Goal: Task Accomplishment & Management: Complete application form

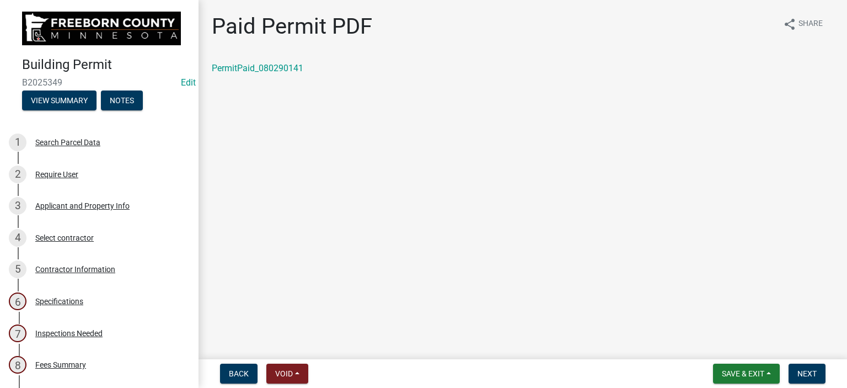
scroll to position [326, 0]
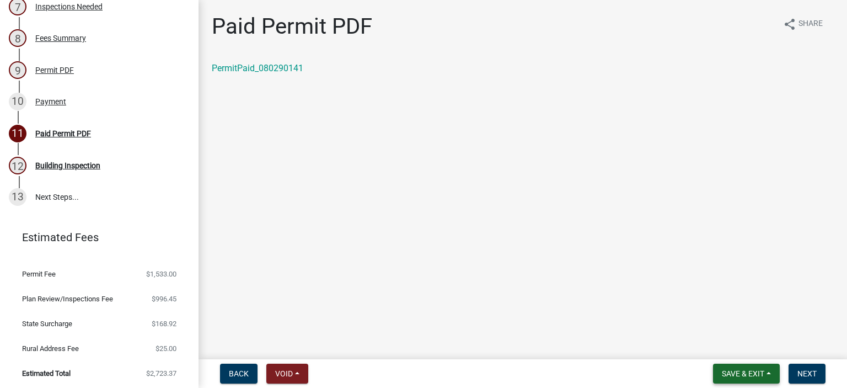
click at [733, 372] on span "Save & Exit" at bounding box center [743, 373] width 42 height 9
click at [732, 348] on button "Save & Exit" at bounding box center [735, 344] width 88 height 26
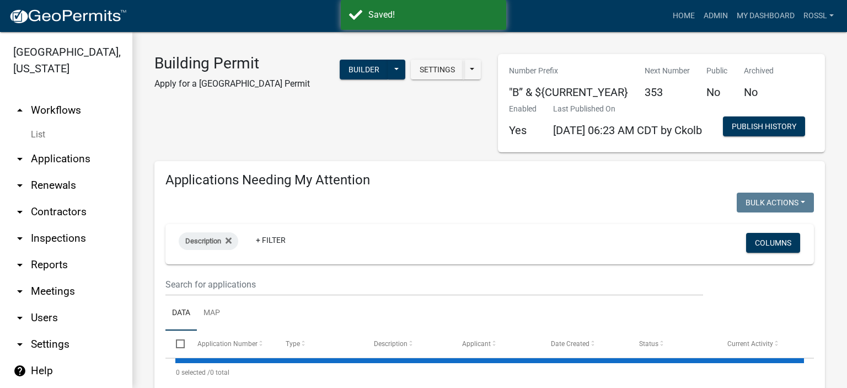
select select "2: 50"
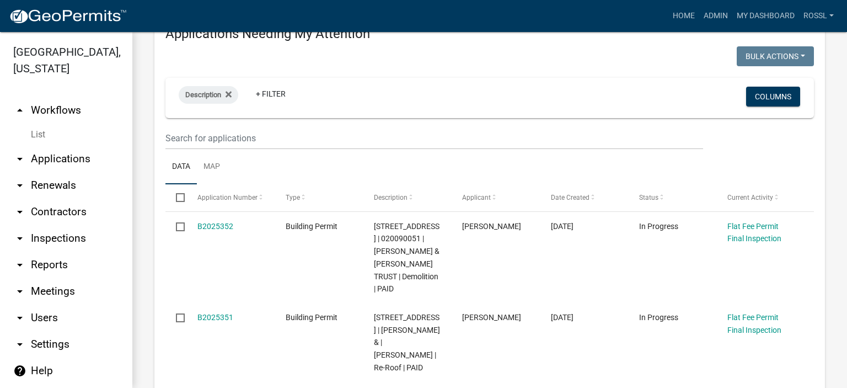
scroll to position [55, 0]
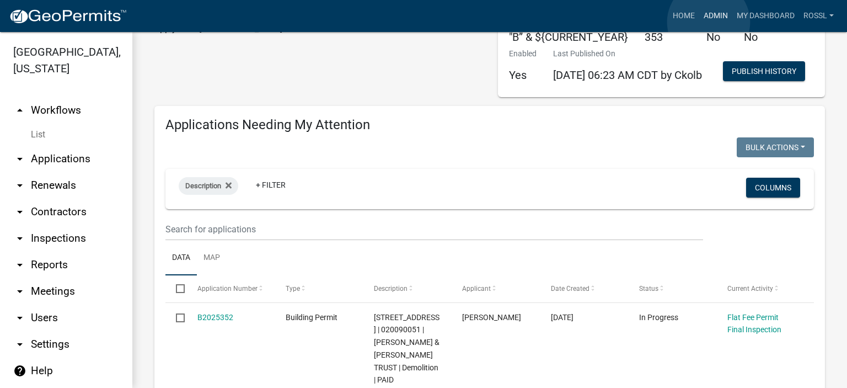
click at [709, 22] on link "Admin" at bounding box center [715, 16] width 33 height 21
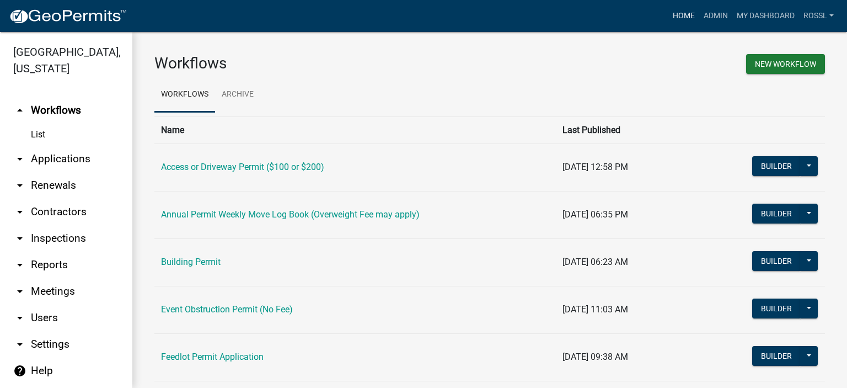
click at [689, 13] on link "Home" at bounding box center [683, 16] width 31 height 21
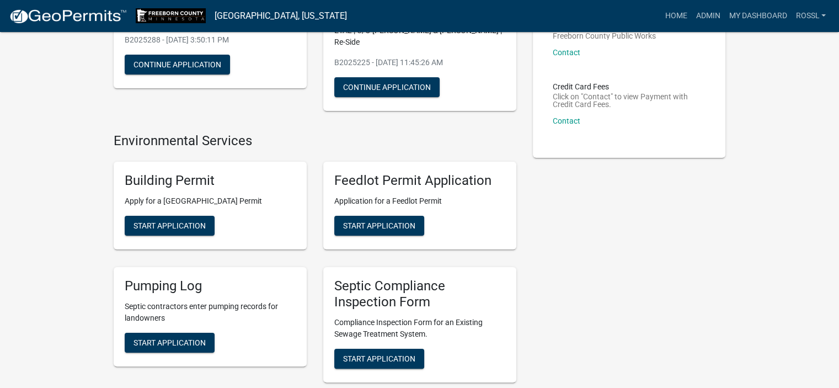
scroll to position [165, 0]
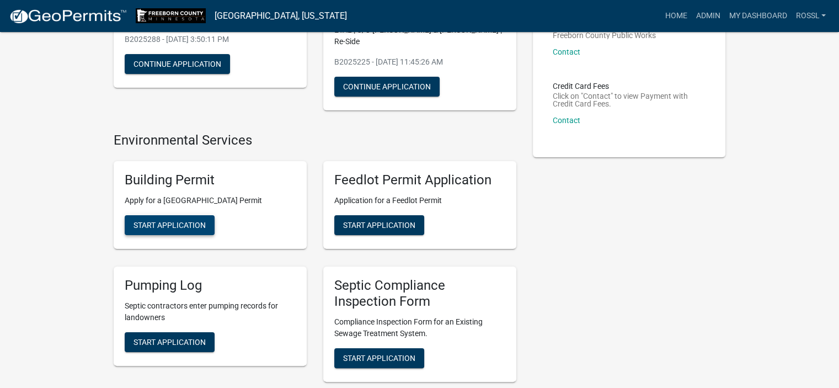
click at [181, 230] on button "Start Application" at bounding box center [170, 225] width 90 height 20
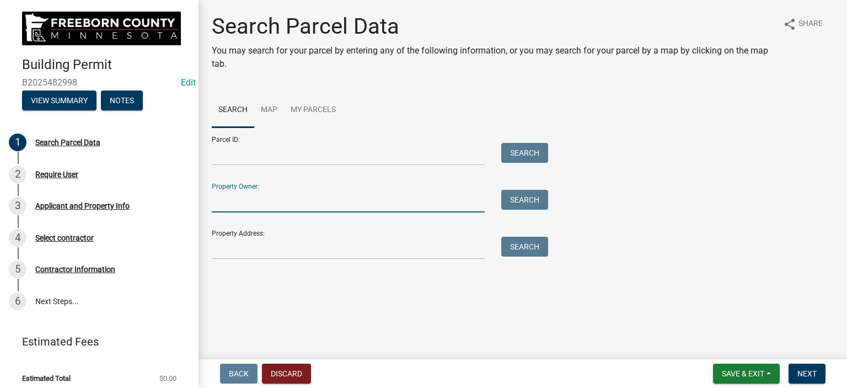
click at [261, 204] on input "Property Owner:" at bounding box center [348, 201] width 273 height 23
type input "[PERSON_NAME]"
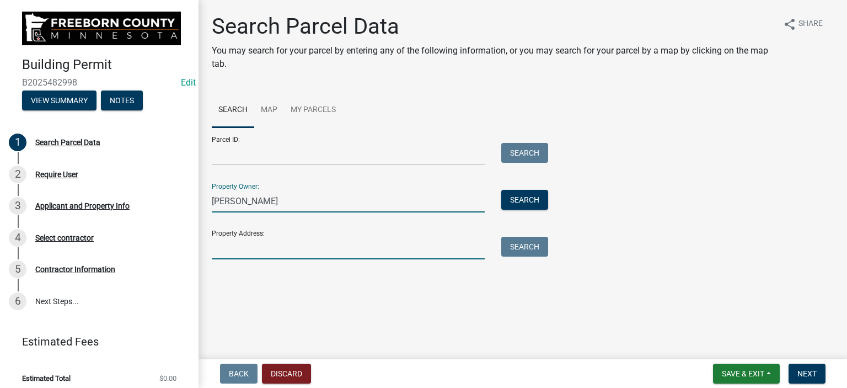
click at [230, 250] on input "Property Address:" at bounding box center [348, 248] width 273 height 23
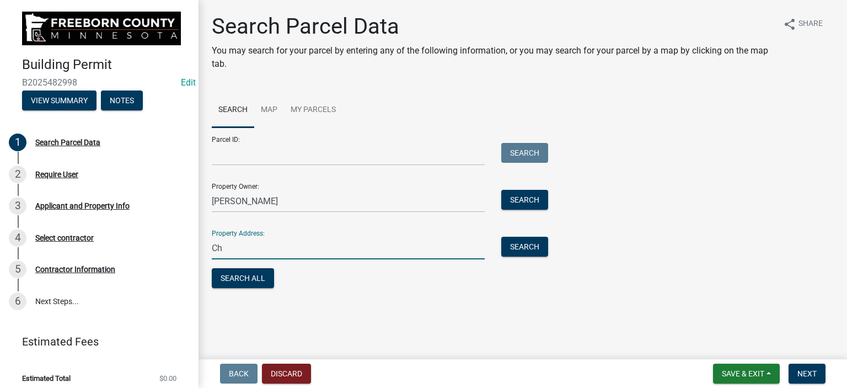
type input "C"
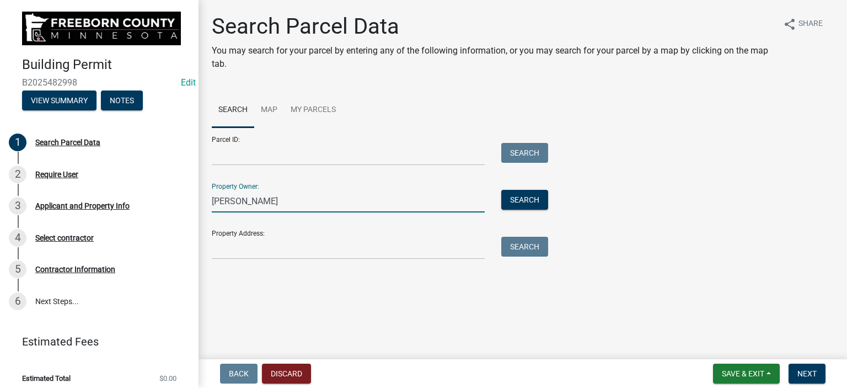
click at [264, 200] on input "[PERSON_NAME]" at bounding box center [348, 201] width 273 height 23
type input "C"
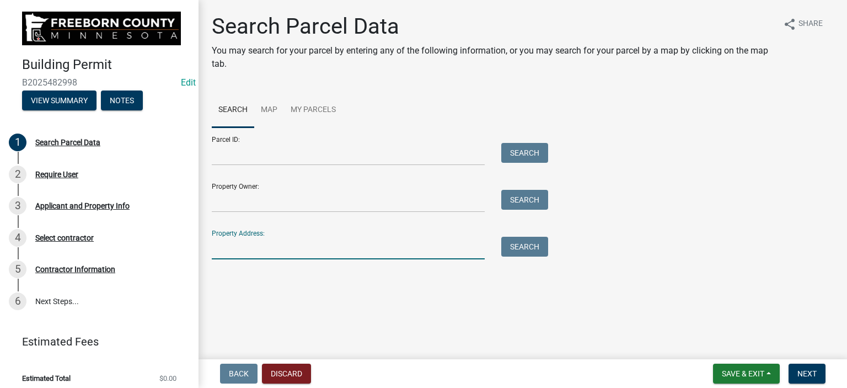
click at [233, 254] on input "Property Address:" at bounding box center [348, 248] width 273 height 23
type input "15879"
click at [512, 250] on button "Search" at bounding box center [524, 247] width 47 height 20
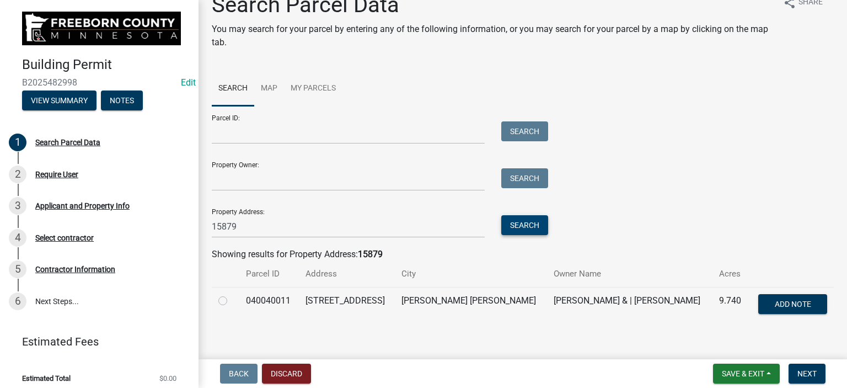
scroll to position [33, 0]
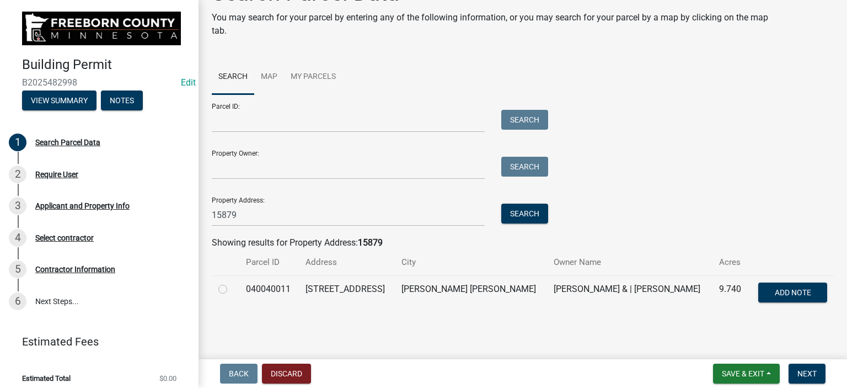
click at [232, 282] on label at bounding box center [232, 282] width 0 height 0
click at [232, 287] on input "radio" at bounding box center [235, 285] width 7 height 7
radio input "true"
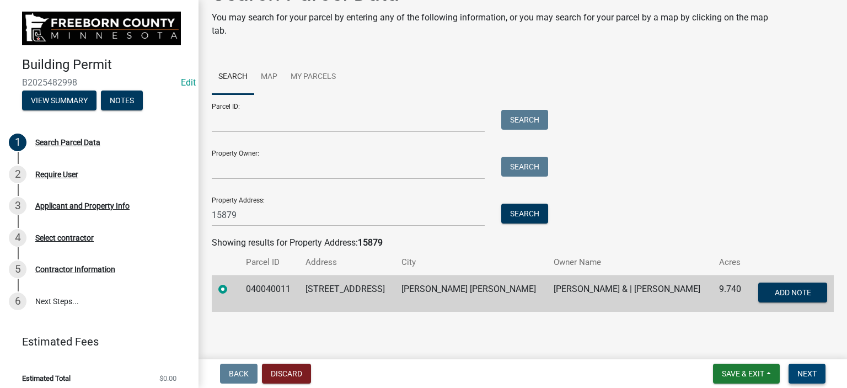
click at [801, 370] on span "Next" at bounding box center [806, 373] width 19 height 9
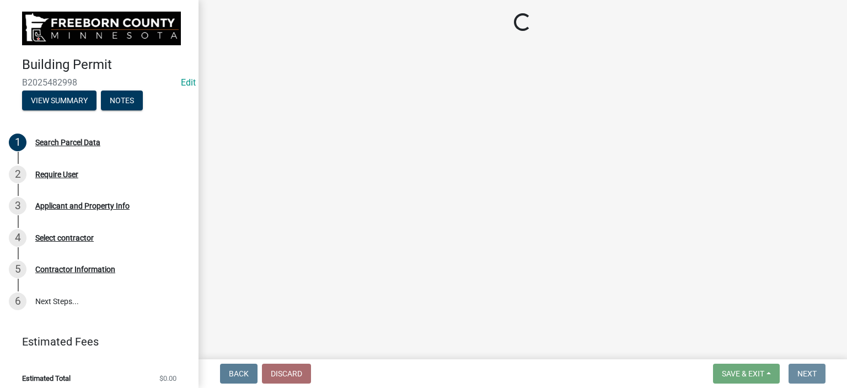
scroll to position [0, 0]
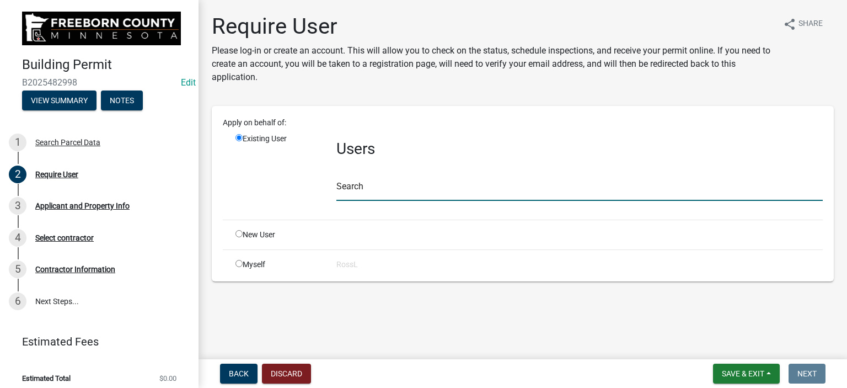
click at [389, 186] on input "text" at bounding box center [579, 189] width 486 height 23
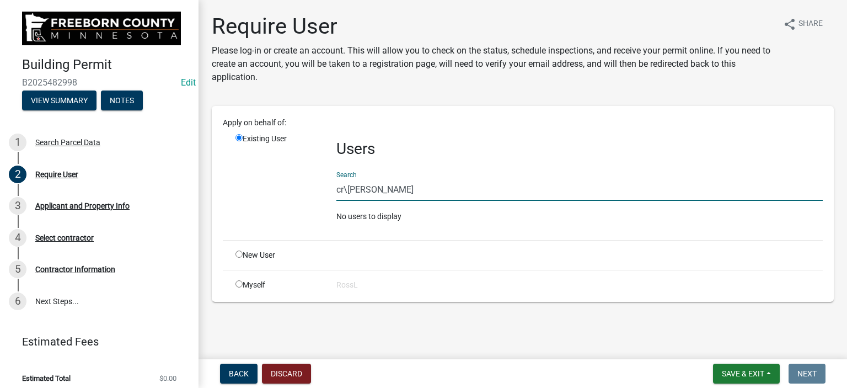
click at [346, 189] on input "cr\[PERSON_NAME]" at bounding box center [579, 189] width 486 height 23
type input "[PERSON_NAME]"
click at [239, 256] on input "radio" at bounding box center [238, 253] width 7 height 7
radio input "true"
radio input "false"
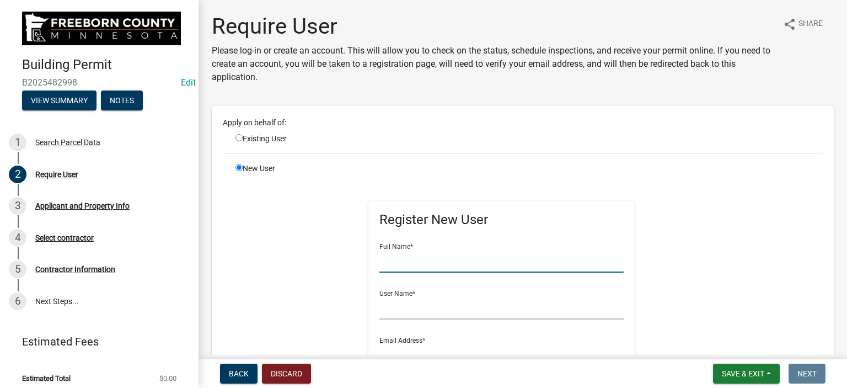
click at [394, 265] on input "text" at bounding box center [501, 261] width 244 height 23
type input "[PERSON_NAME]"
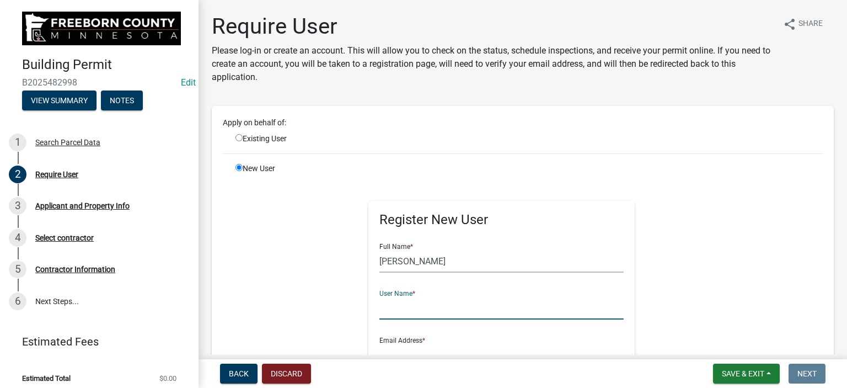
drag, startPoint x: 384, startPoint y: 310, endPoint x: 368, endPoint y: 304, distance: 17.1
click at [384, 309] on input "text" at bounding box center [501, 308] width 244 height 23
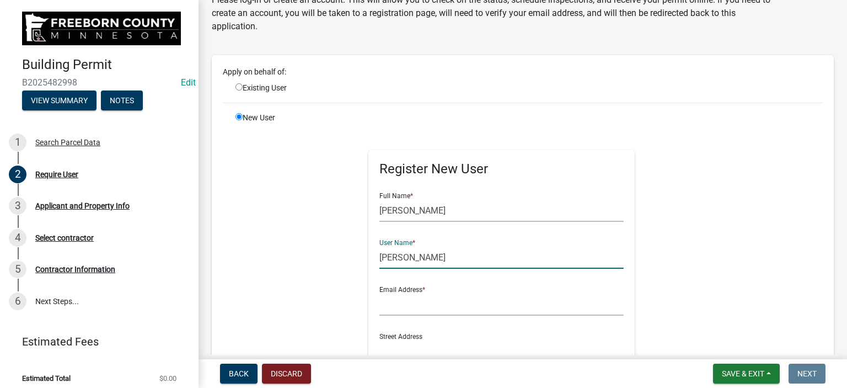
scroll to position [110, 0]
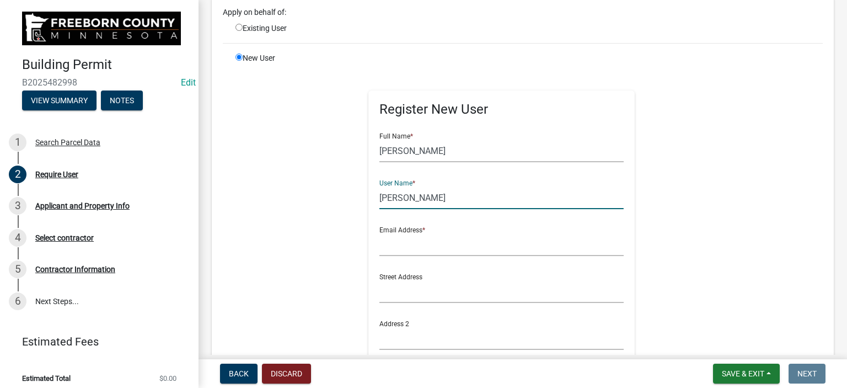
type input "[PERSON_NAME]"
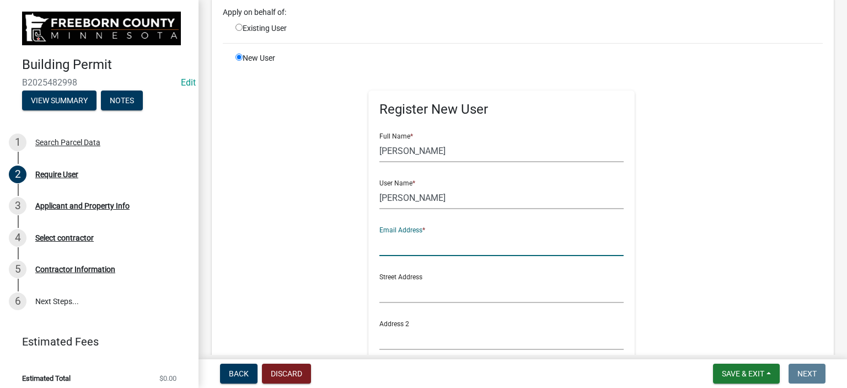
click at [432, 248] on input "text" at bounding box center [501, 244] width 244 height 23
type input "[PERSON_NAME][EMAIL_ADDRESS][PERSON_NAME][DOMAIN_NAME][PERSON_NAME]"
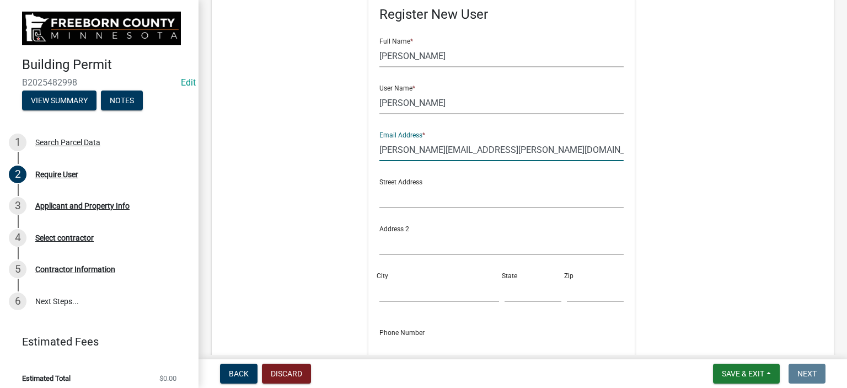
scroll to position [276, 0]
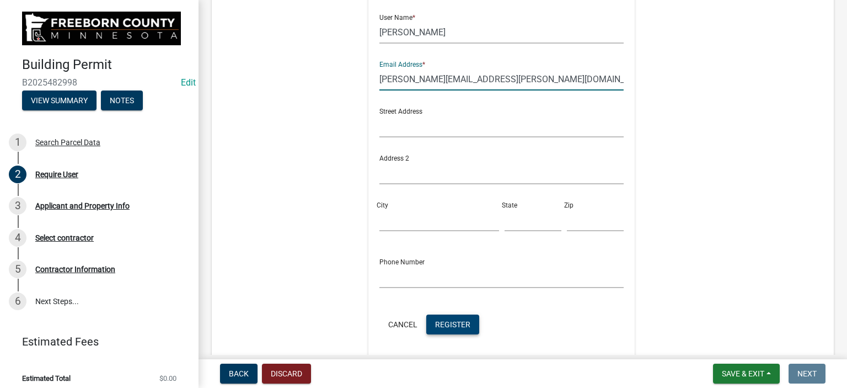
click at [435, 321] on span "Register" at bounding box center [452, 323] width 35 height 9
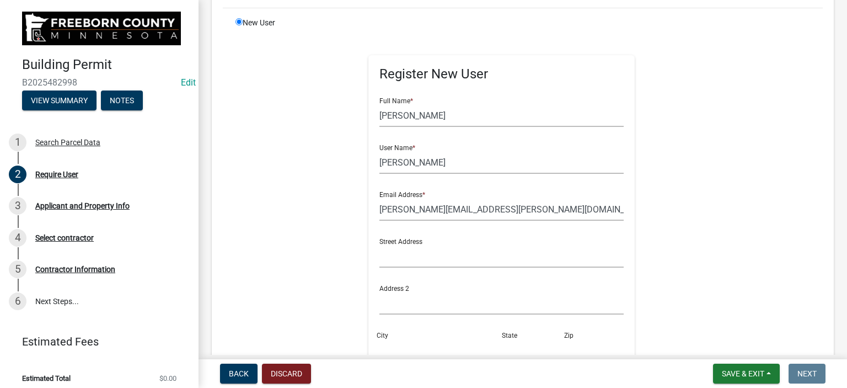
scroll to position [0, 0]
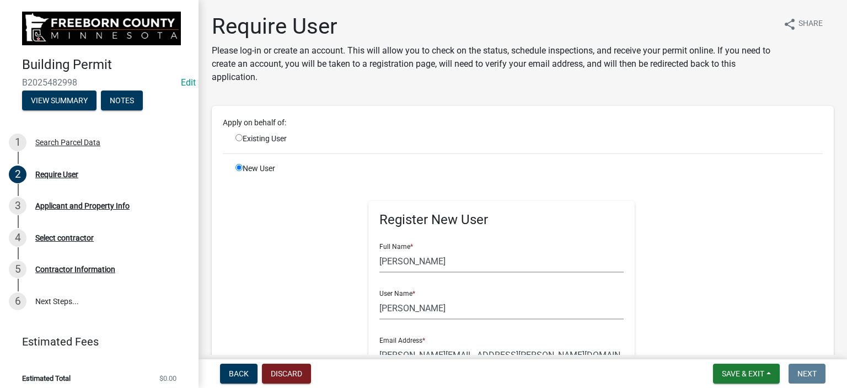
click at [237, 131] on div "Apply on behalf of:" at bounding box center [523, 125] width 616 height 16
click at [240, 135] on input "radio" at bounding box center [238, 137] width 7 height 7
radio input "true"
radio input "false"
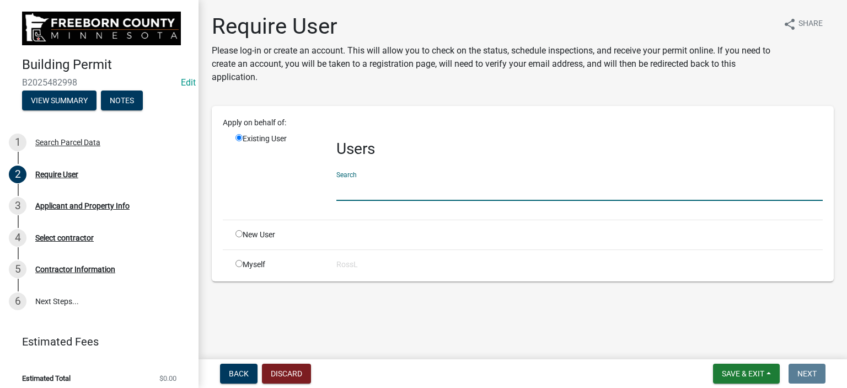
click at [386, 191] on input "text" at bounding box center [579, 189] width 486 height 23
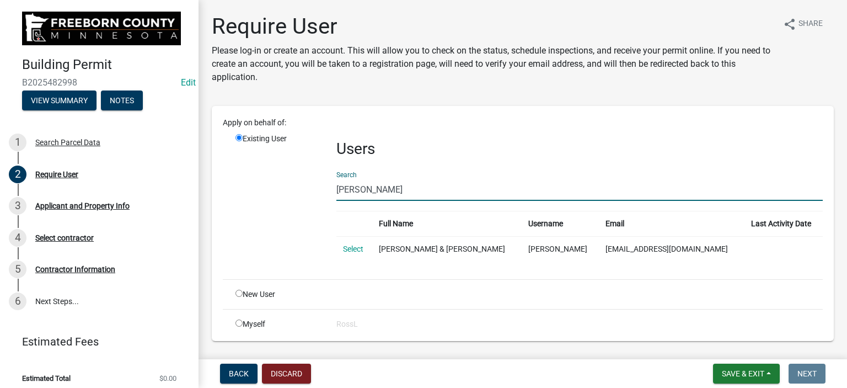
type input "[PERSON_NAME]"
click at [240, 293] on input "radio" at bounding box center [238, 292] width 7 height 7
radio input "true"
radio input "false"
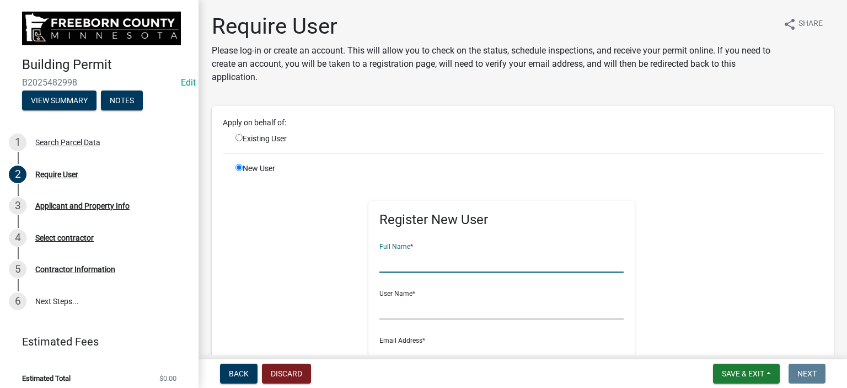
click at [411, 269] on input "text" at bounding box center [501, 261] width 244 height 23
type input "[PERSON_NAME]"
click at [387, 313] on input "text" at bounding box center [501, 308] width 244 height 23
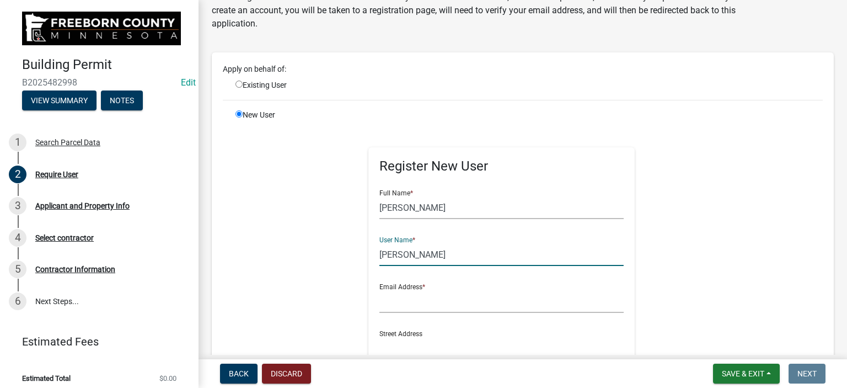
scroll to position [110, 0]
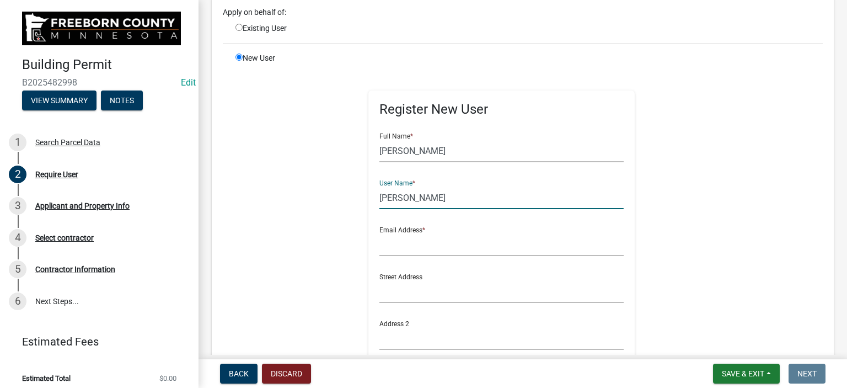
type input "[PERSON_NAME]"
click at [428, 255] on form "Full Name * [PERSON_NAME] User Name * [PERSON_NAME] Email Address * Street Addr…" at bounding box center [501, 313] width 244 height 378
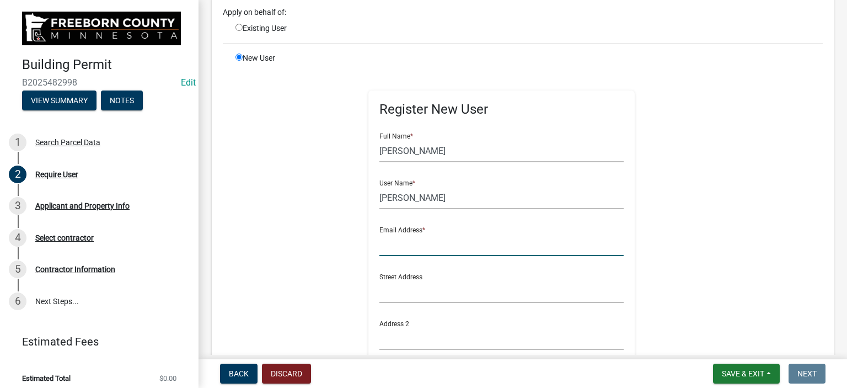
click at [436, 249] on input "text" at bounding box center [501, 244] width 244 height 23
type input "[PERSON_NAME][EMAIL_ADDRESS][PERSON_NAME][DOMAIN_NAME][PERSON_NAME]"
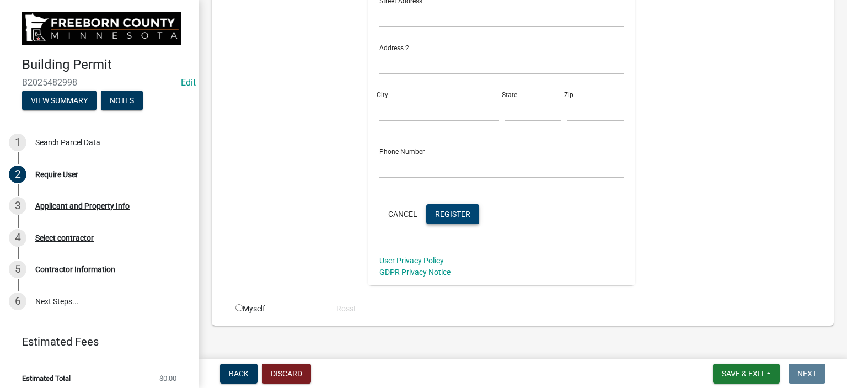
click at [453, 213] on span "Register" at bounding box center [452, 213] width 35 height 9
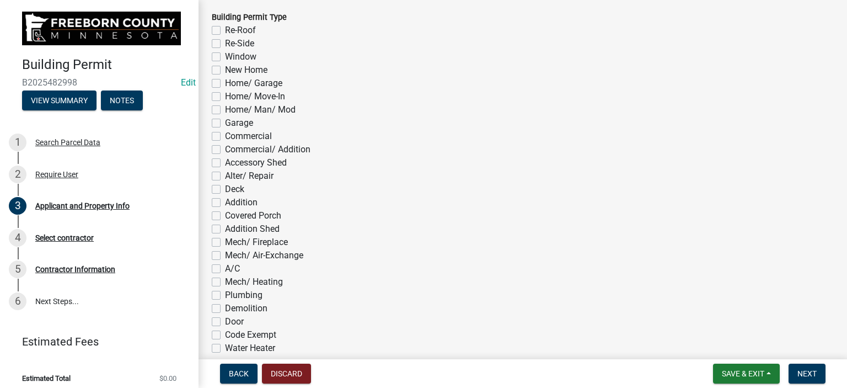
scroll to position [607, 0]
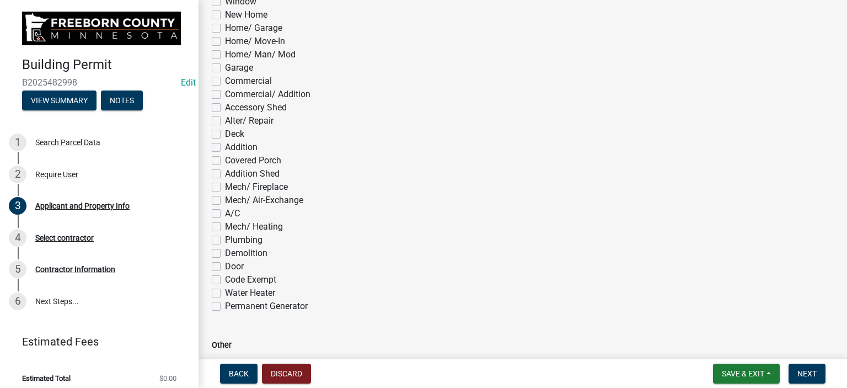
click at [225, 143] on label "Addition" at bounding box center [241, 147] width 33 height 13
click at [225, 143] on input "Addition" at bounding box center [228, 144] width 7 height 7
checkbox input "true"
checkbox input "false"
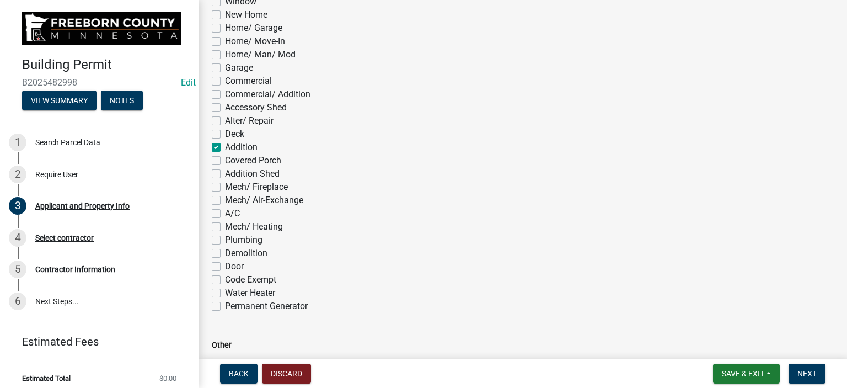
checkbox input "false"
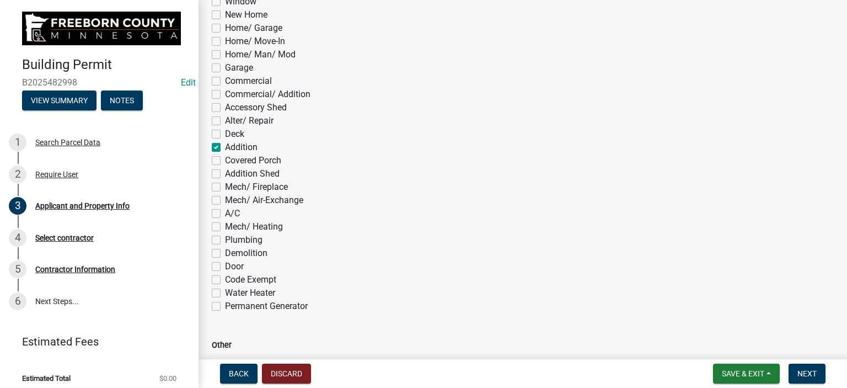
checkbox input "false"
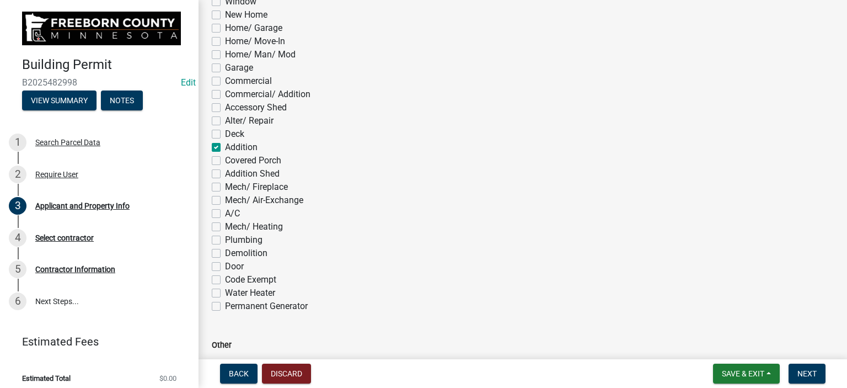
checkbox input "false"
checkbox input "true"
checkbox input "false"
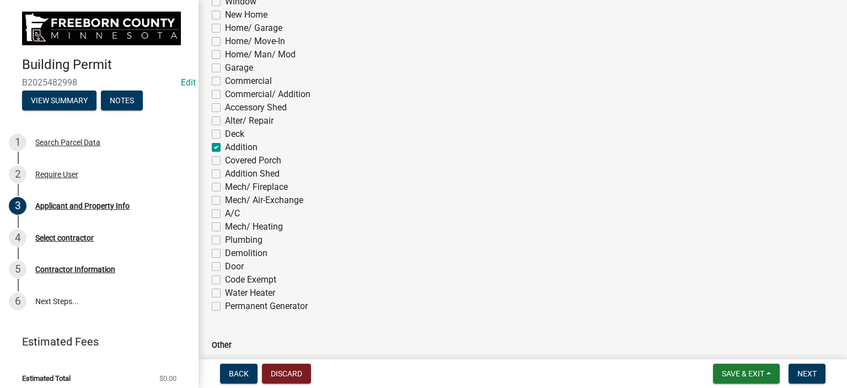
checkbox input "false"
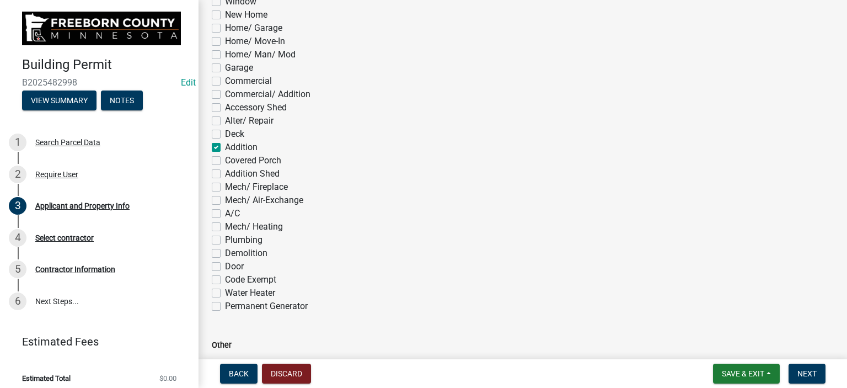
checkbox input "false"
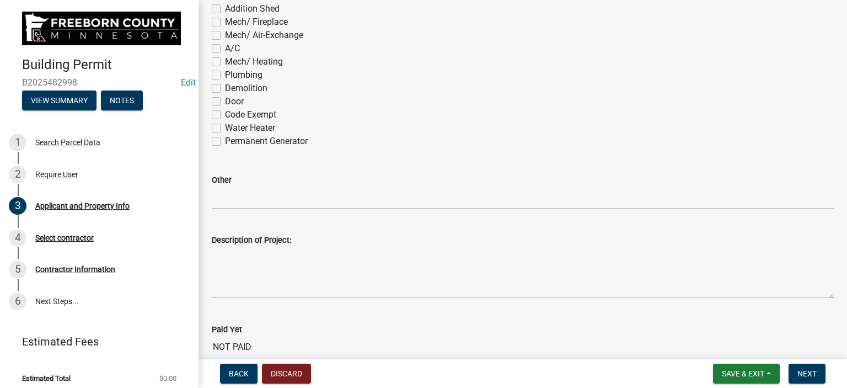
scroll to position [772, 0]
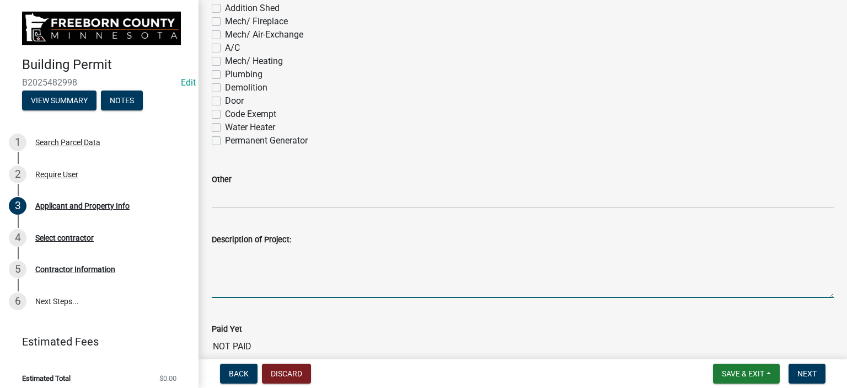
click at [232, 266] on textarea "Description of Project:" at bounding box center [523, 272] width 622 height 52
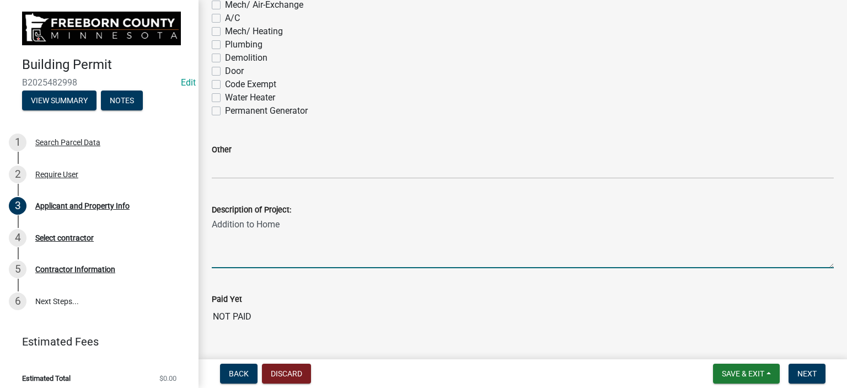
scroll to position [827, 0]
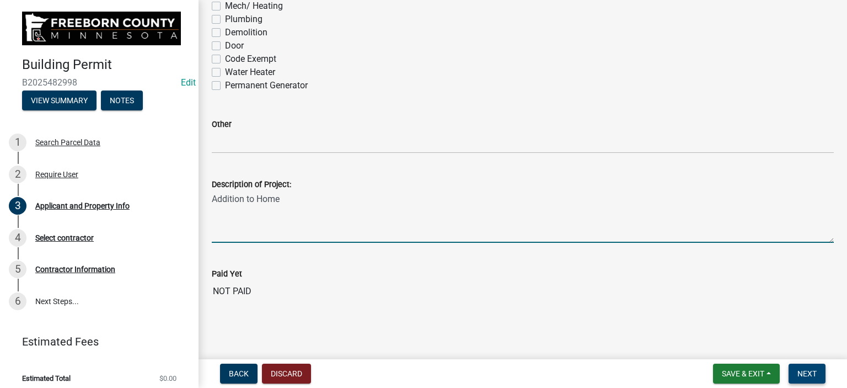
type textarea "Addition to Home"
click at [806, 372] on span "Next" at bounding box center [806, 373] width 19 height 9
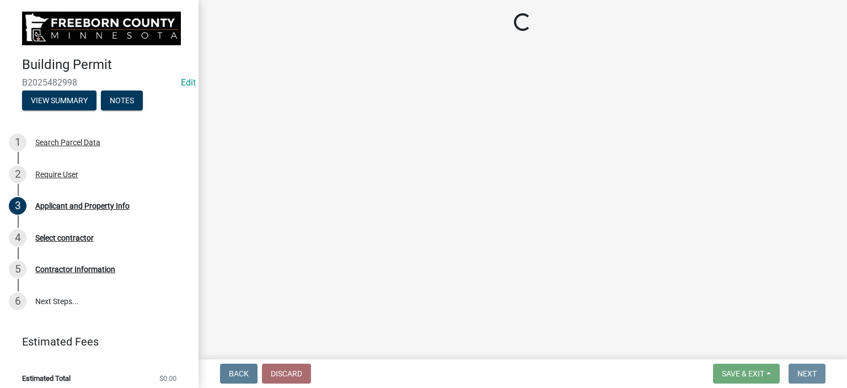
scroll to position [0, 0]
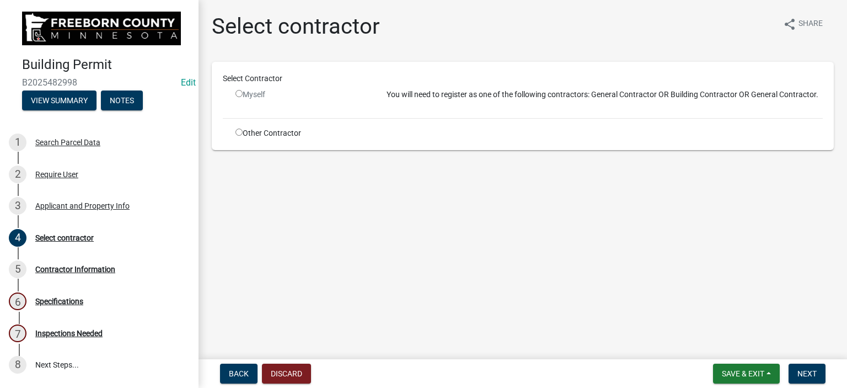
click at [238, 130] on input "radio" at bounding box center [238, 131] width 7 height 7
radio input "true"
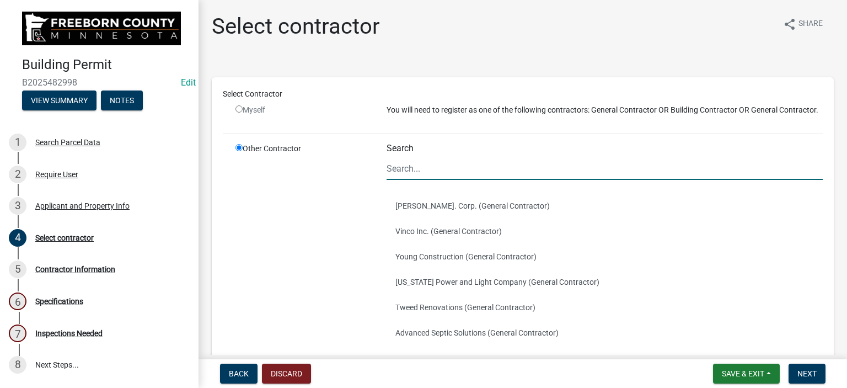
click at [398, 180] on input "Search" at bounding box center [605, 168] width 436 height 23
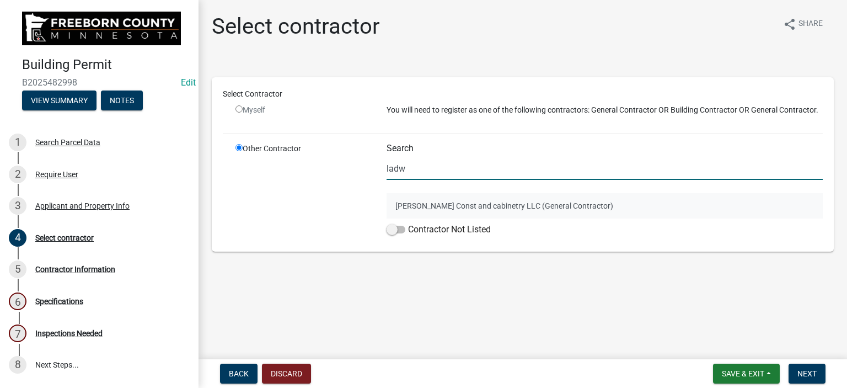
type input "ladw"
click at [403, 205] on button "[PERSON_NAME] Const and cabinetry LLC (General Contractor)" at bounding box center [605, 205] width 436 height 25
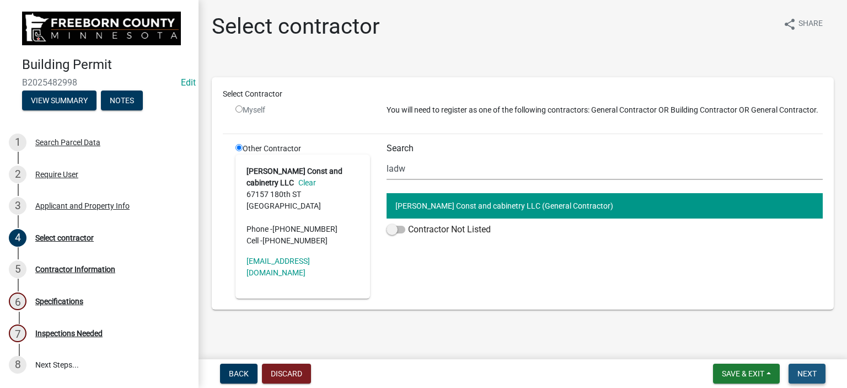
click at [798, 374] on span "Next" at bounding box center [806, 373] width 19 height 9
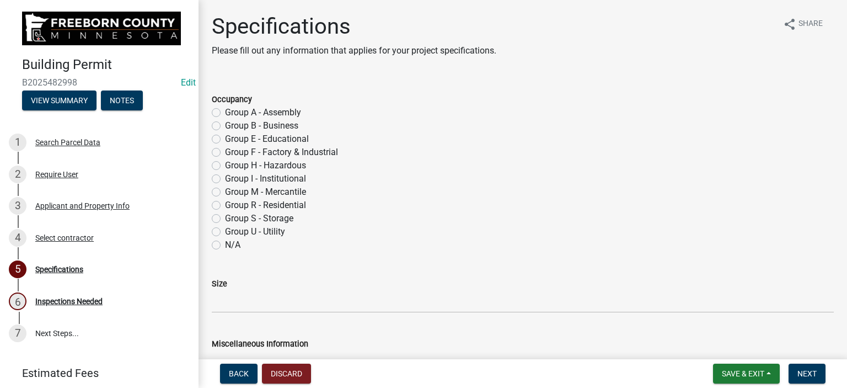
click at [225, 203] on label "Group R - Residential" at bounding box center [265, 205] width 81 height 13
click at [225, 203] on input "Group R - Residential" at bounding box center [228, 202] width 7 height 7
radio input "true"
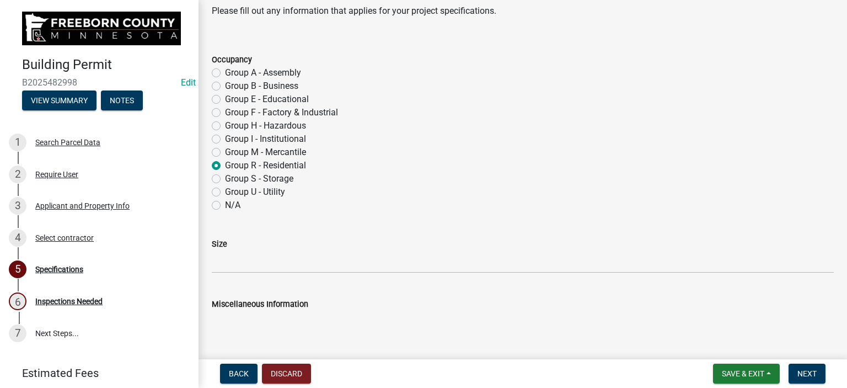
scroll to position [165, 0]
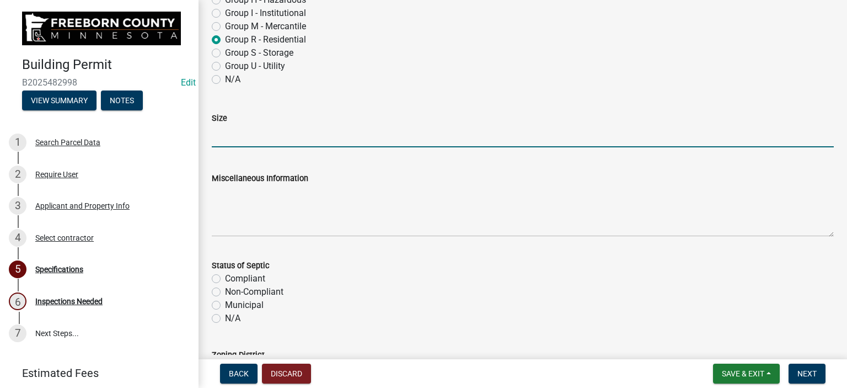
click at [226, 142] on input "Size" at bounding box center [523, 136] width 622 height 23
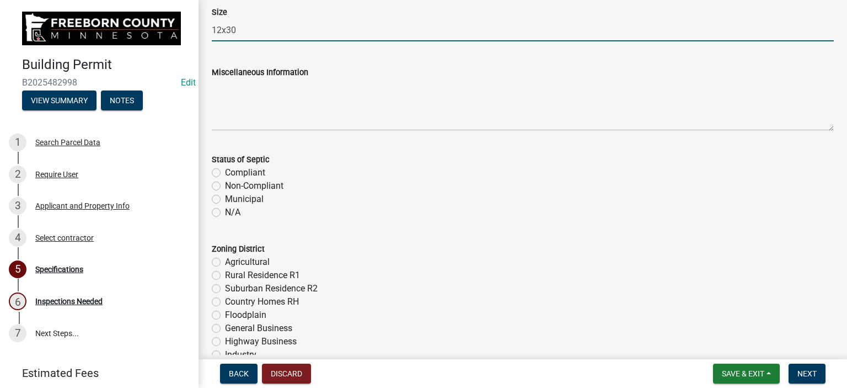
scroll to position [276, 0]
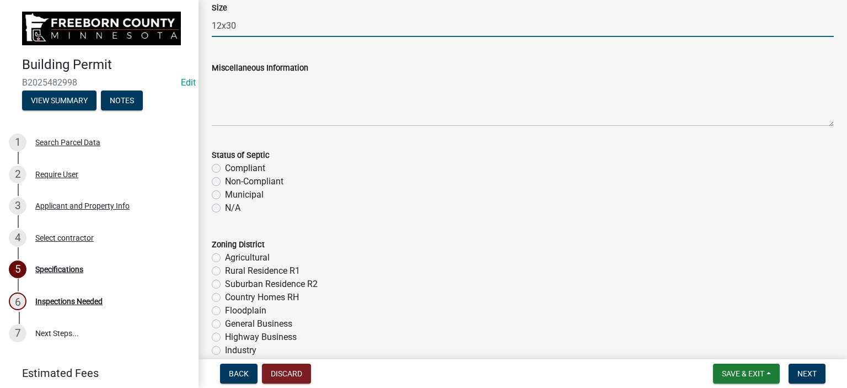
type input "12x30"
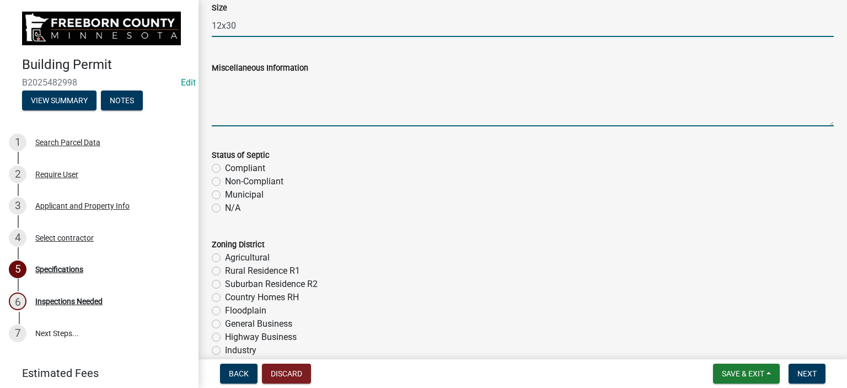
click at [245, 115] on textarea "Miscellaneous Information" at bounding box center [523, 100] width 622 height 52
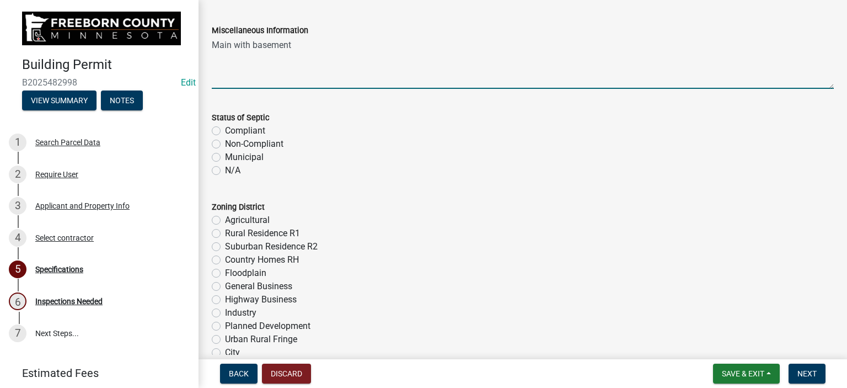
scroll to position [331, 0]
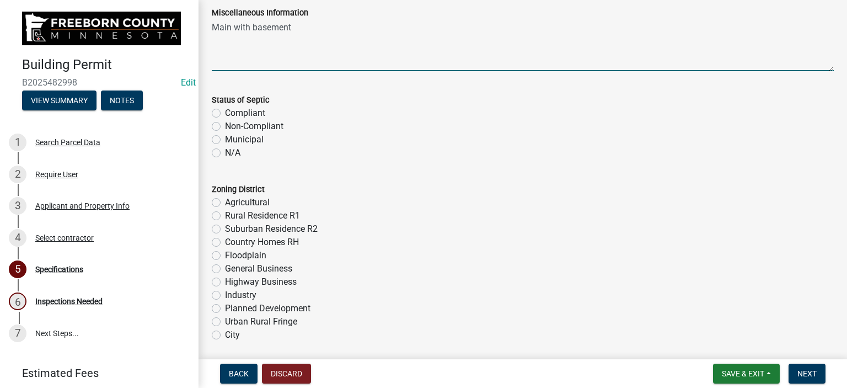
type textarea "Main with basement"
click at [225, 154] on label "N/A" at bounding box center [232, 152] width 15 height 13
click at [225, 153] on input "N/A" at bounding box center [228, 149] width 7 height 7
radio input "true"
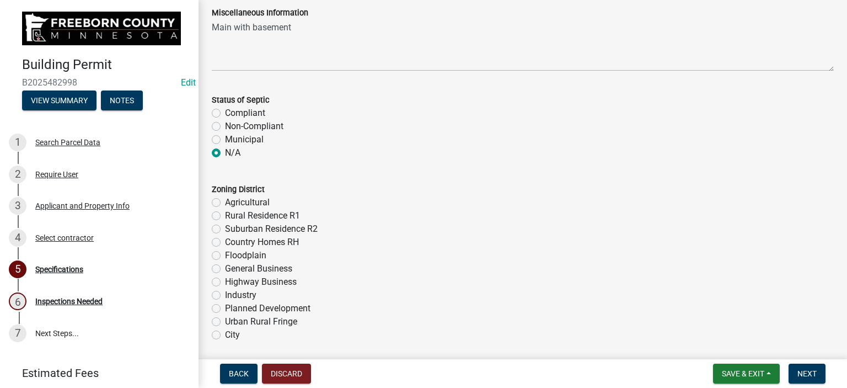
click at [225, 203] on label "Agricultural" at bounding box center [247, 202] width 45 height 13
click at [225, 203] on input "Agricultural" at bounding box center [228, 199] width 7 height 7
radio input "true"
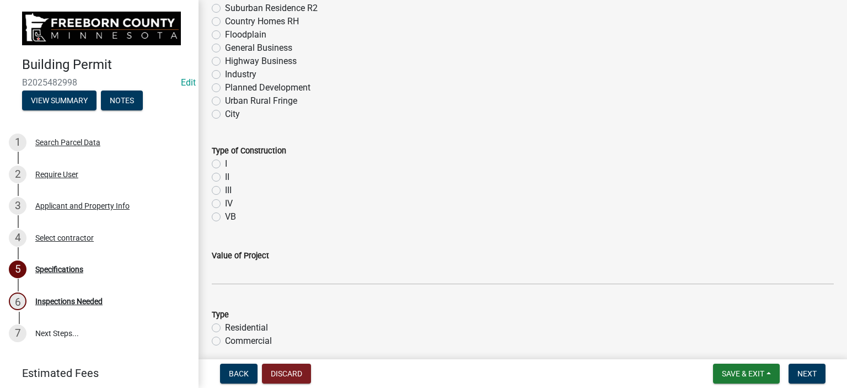
click at [225, 216] on label "VB" at bounding box center [230, 216] width 11 height 13
click at [225, 216] on input "VB" at bounding box center [228, 213] width 7 height 7
radio input "true"
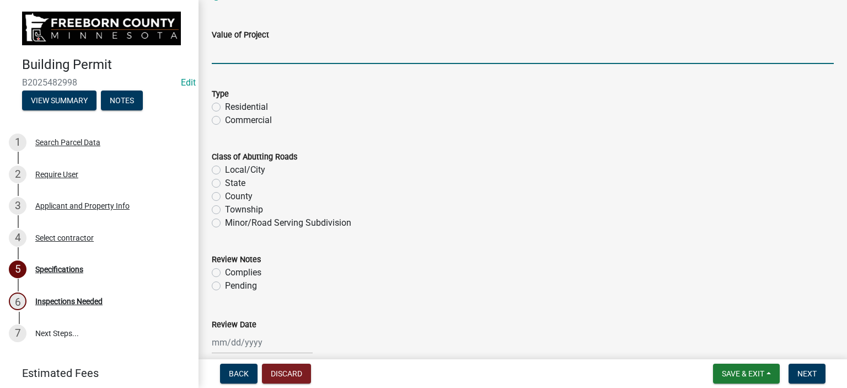
click at [235, 57] on input "text" at bounding box center [523, 52] width 622 height 23
type input "48693.8"
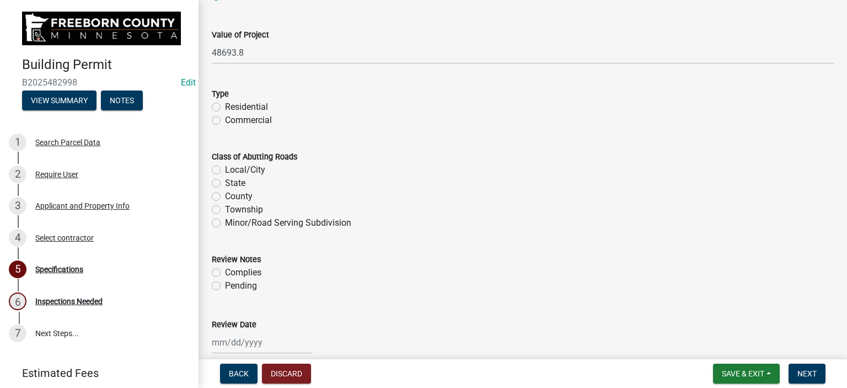
click at [225, 104] on label "Residential" at bounding box center [246, 106] width 43 height 13
click at [225, 104] on input "Residential" at bounding box center [228, 103] width 7 height 7
radio input "true"
click at [225, 208] on label "Township" at bounding box center [244, 209] width 38 height 13
click at [225, 208] on input "Township" at bounding box center [228, 206] width 7 height 7
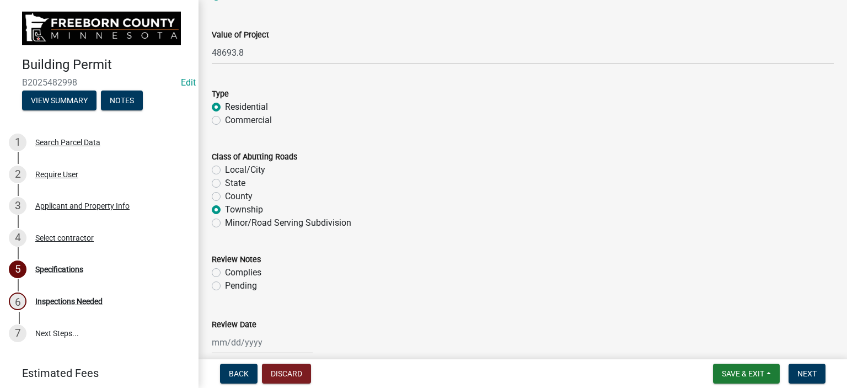
radio input "true"
click at [225, 269] on label "Complies" at bounding box center [243, 272] width 36 height 13
click at [225, 269] on input "Complies" at bounding box center [228, 269] width 7 height 7
radio input "true"
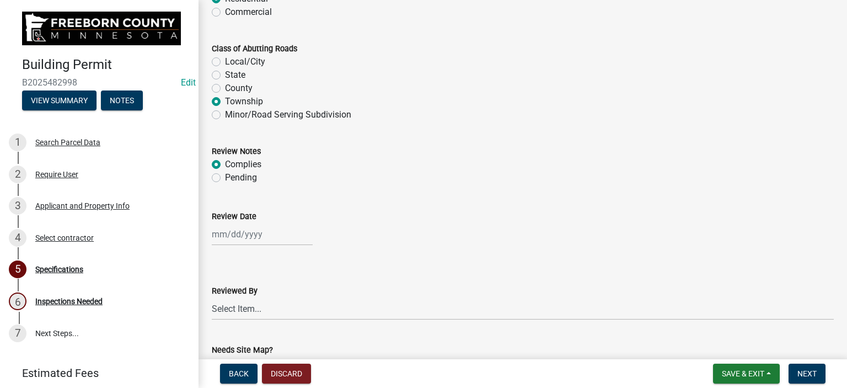
scroll to position [882, 0]
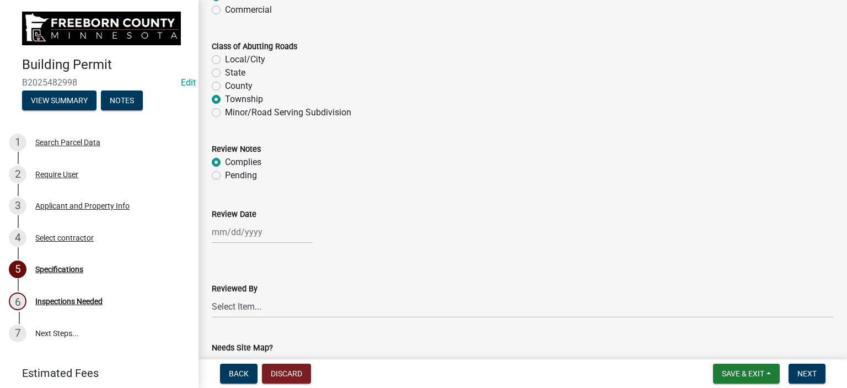
click at [228, 234] on div at bounding box center [262, 232] width 101 height 23
select select "9"
select select "2025"
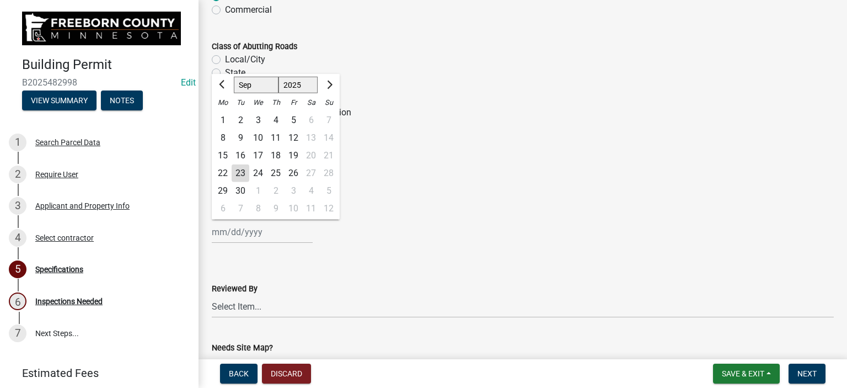
click at [243, 173] on div "23" at bounding box center [241, 173] width 18 height 18
type input "[DATE]"
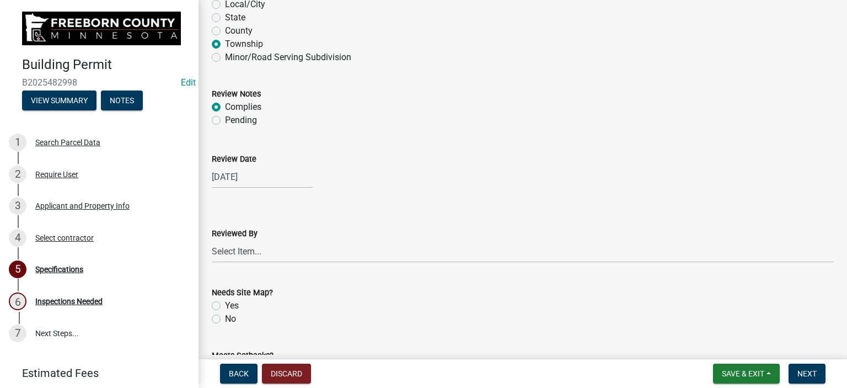
scroll to position [993, 0]
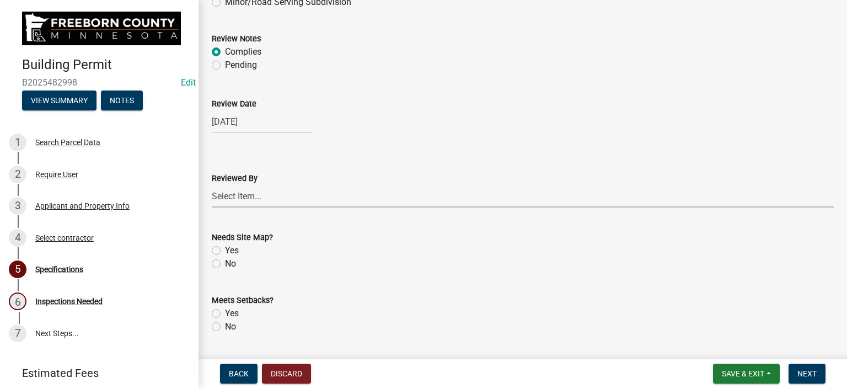
click at [248, 189] on select "Select Item... [PERSON_NAME] [PERSON_NAME] [PERSON_NAME] [PERSON_NAME] [PERSON_…" at bounding box center [523, 196] width 622 height 23
click at [212, 185] on select "Select Item... [PERSON_NAME] [PERSON_NAME] [PERSON_NAME] [PERSON_NAME] [PERSON_…" at bounding box center [523, 196] width 622 height 23
select select "cf5e982a-8fde-449d-bcd8-be8cdfb99374"
click at [225, 262] on label "No" at bounding box center [230, 263] width 11 height 13
click at [225, 262] on input "No" at bounding box center [228, 260] width 7 height 7
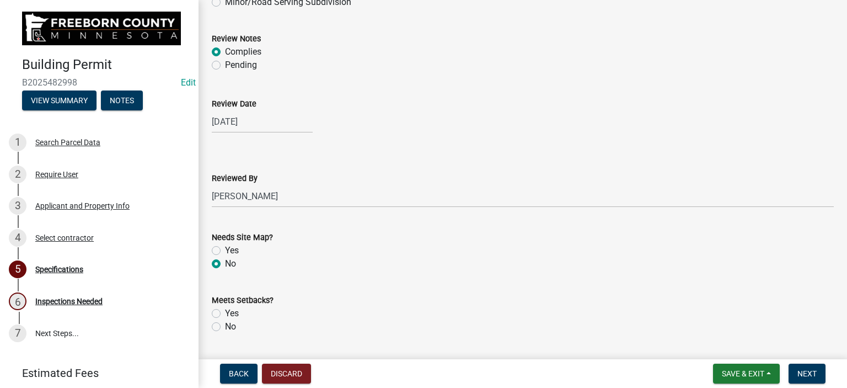
radio input "true"
click at [225, 312] on label "Yes" at bounding box center [232, 313] width 14 height 13
click at [225, 312] on input "Yes" at bounding box center [228, 310] width 7 height 7
radio input "true"
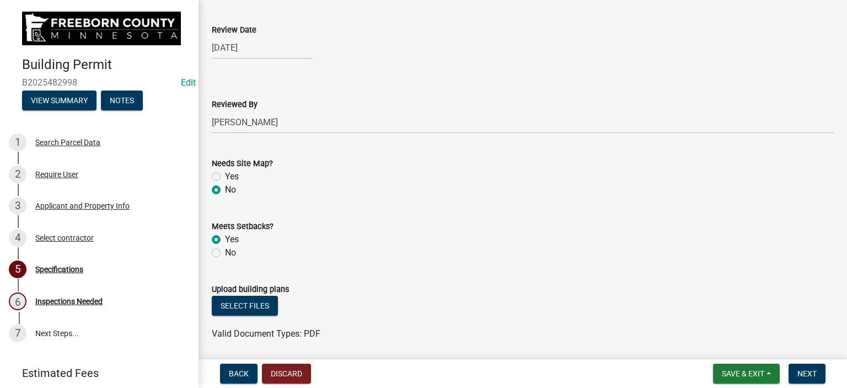
scroll to position [1158, 0]
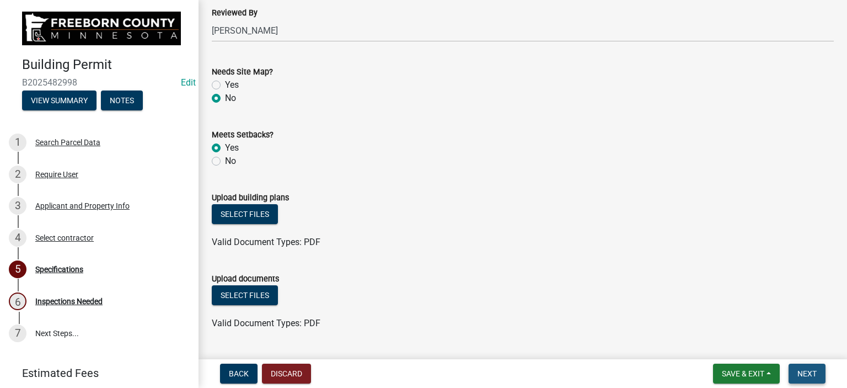
click at [809, 372] on span "Next" at bounding box center [806, 373] width 19 height 9
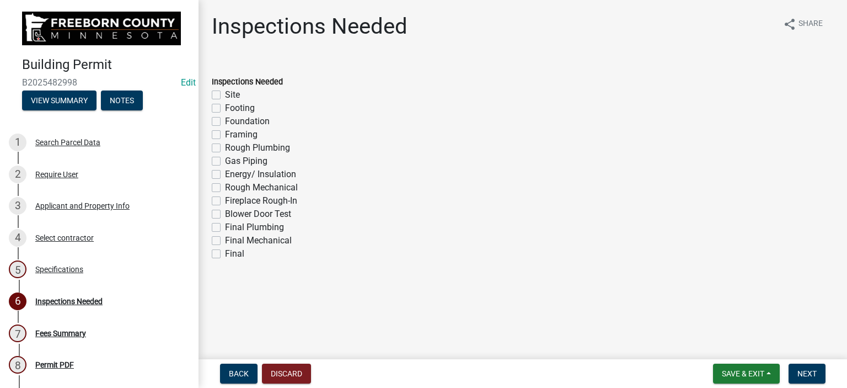
click at [225, 110] on label "Footing" at bounding box center [240, 107] width 30 height 13
click at [225, 109] on input "Footing" at bounding box center [228, 104] width 7 height 7
checkbox input "true"
checkbox input "false"
checkbox input "true"
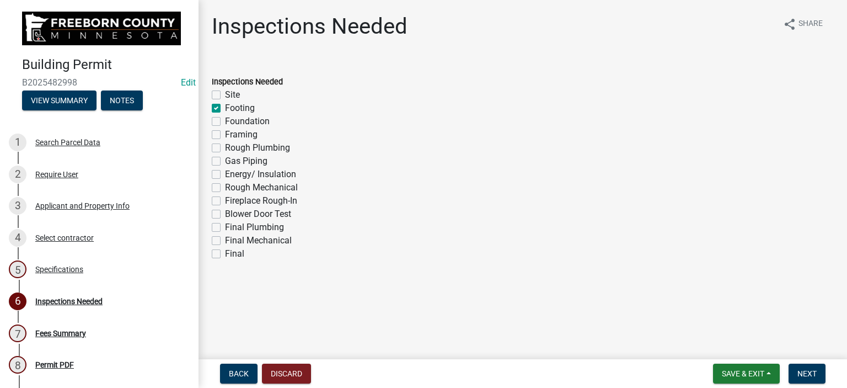
checkbox input "false"
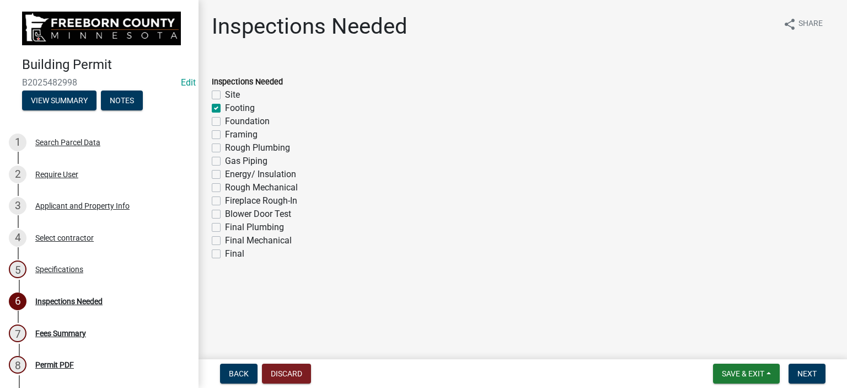
checkbox input "false"
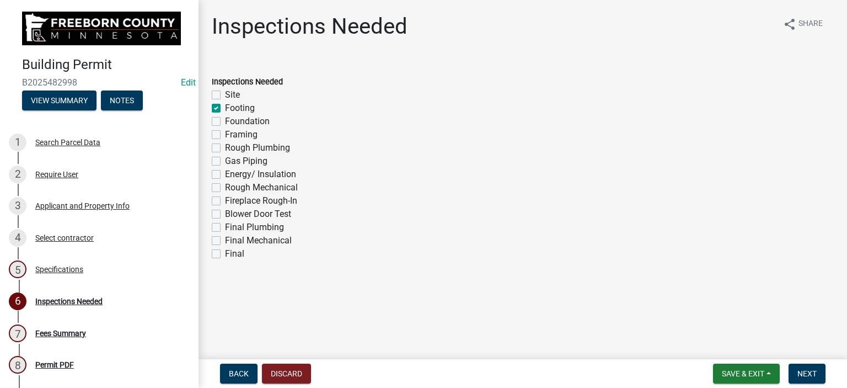
checkbox input "false"
click at [225, 120] on label "Foundation" at bounding box center [247, 121] width 45 height 13
click at [225, 120] on input "Foundation" at bounding box center [228, 118] width 7 height 7
checkbox input "true"
checkbox input "false"
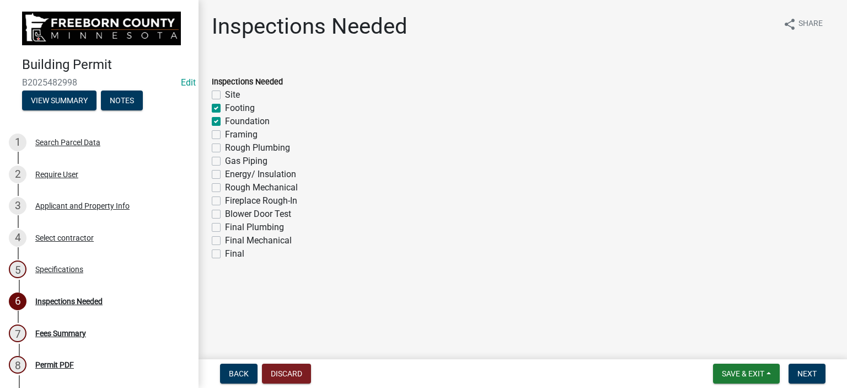
checkbox input "true"
checkbox input "false"
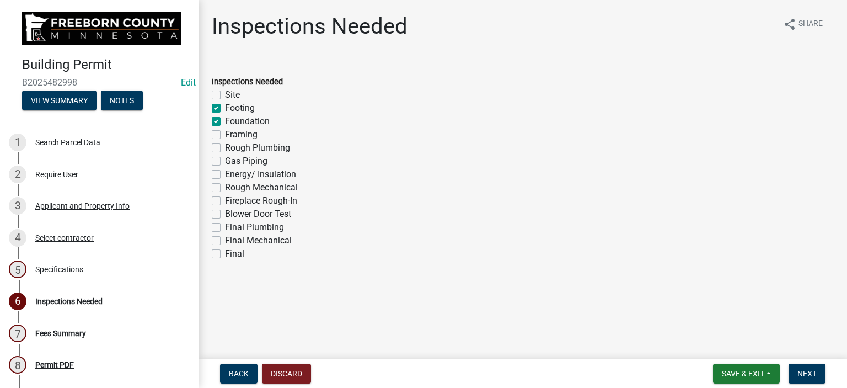
checkbox input "false"
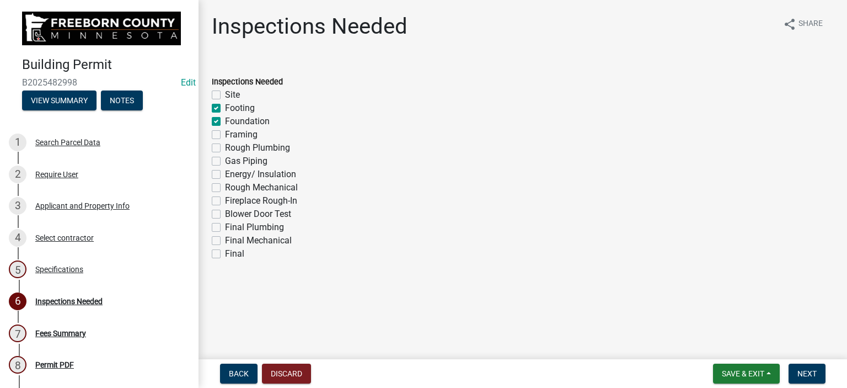
checkbox input "false"
click at [225, 132] on label "Framing" at bounding box center [241, 134] width 33 height 13
click at [225, 132] on input "Framing" at bounding box center [228, 131] width 7 height 7
checkbox input "true"
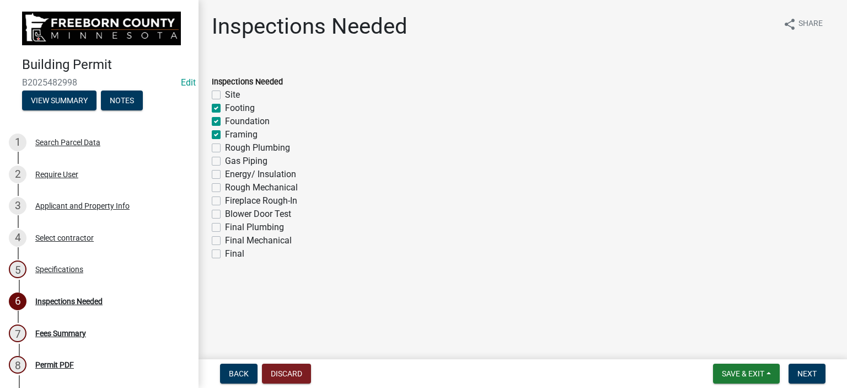
checkbox input "false"
checkbox input "true"
checkbox input "false"
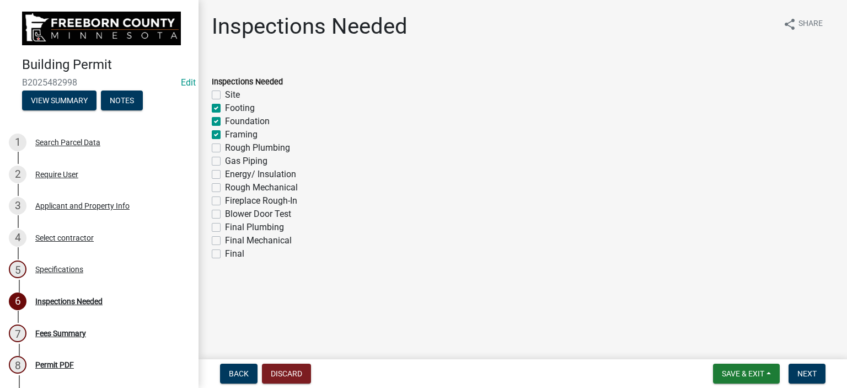
checkbox input "false"
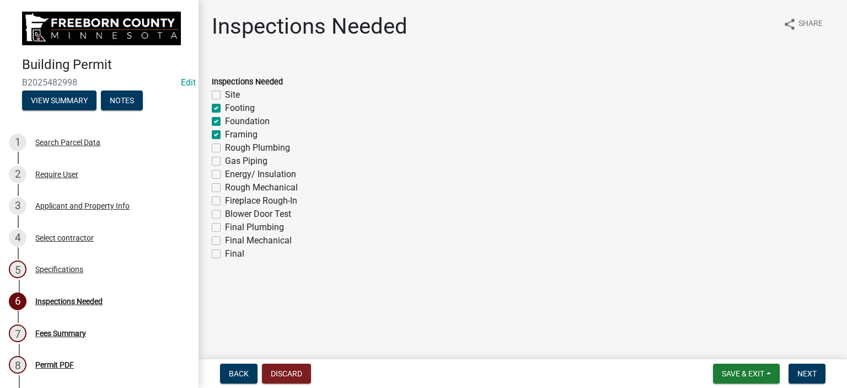
checkbox input "false"
click at [225, 172] on label "Energy/ Insulation" at bounding box center [260, 174] width 71 height 13
click at [225, 172] on input "Energy/ Insulation" at bounding box center [228, 171] width 7 height 7
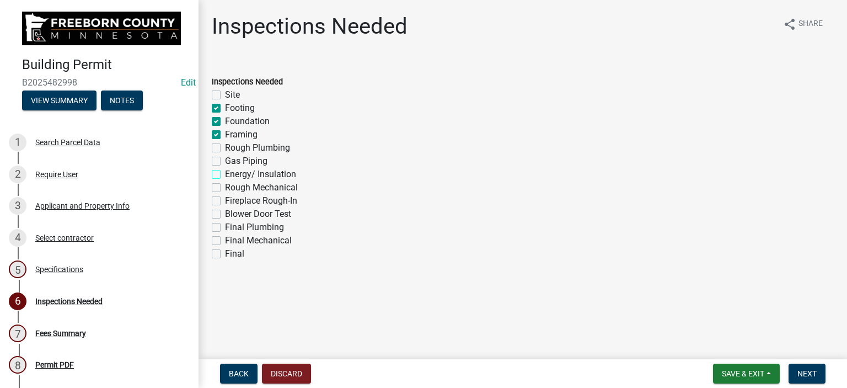
checkbox input "true"
checkbox input "false"
checkbox input "true"
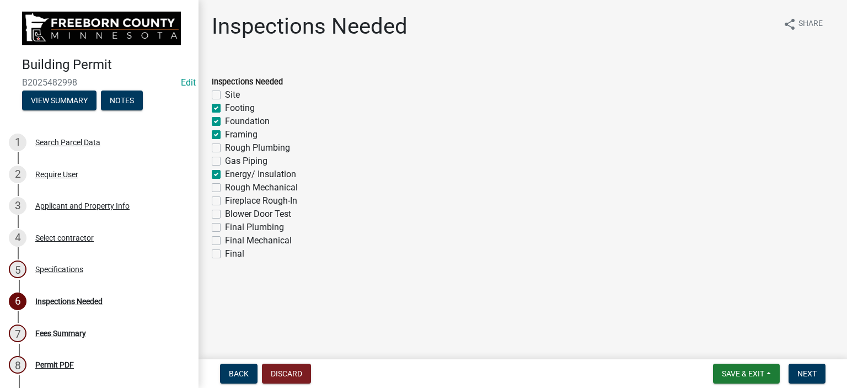
checkbox input "false"
checkbox input "true"
checkbox input "false"
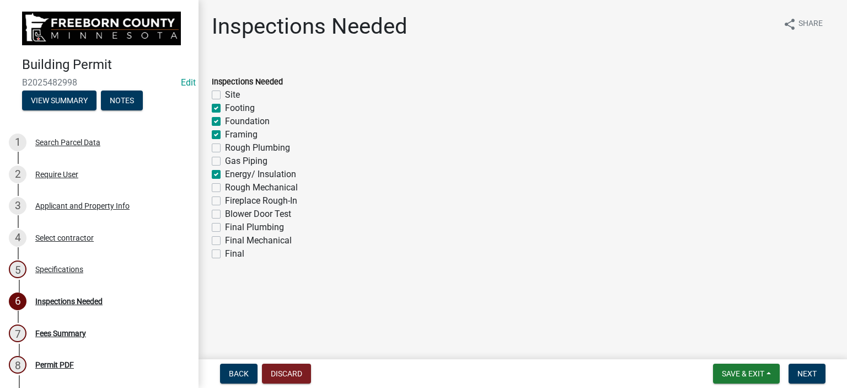
checkbox input "false"
click at [225, 253] on label "Final" at bounding box center [234, 253] width 19 height 13
click at [225, 253] on input "Final" at bounding box center [228, 250] width 7 height 7
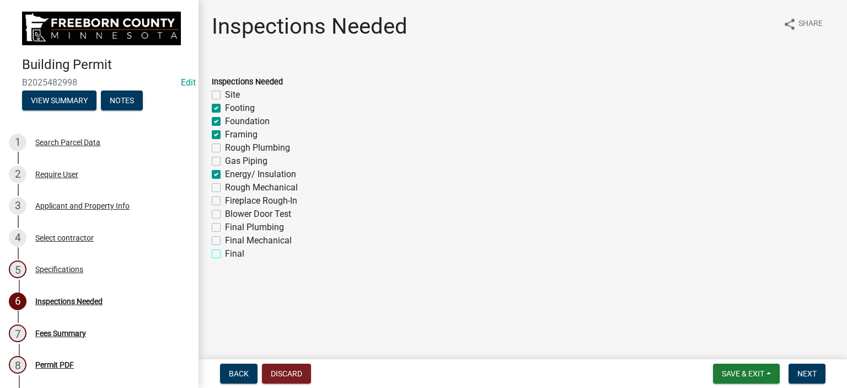
checkbox input "true"
checkbox input "false"
checkbox input "true"
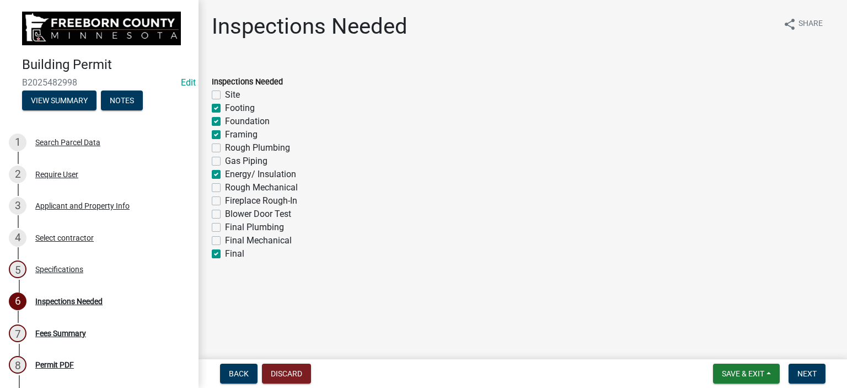
checkbox input "false"
checkbox input "true"
checkbox input "false"
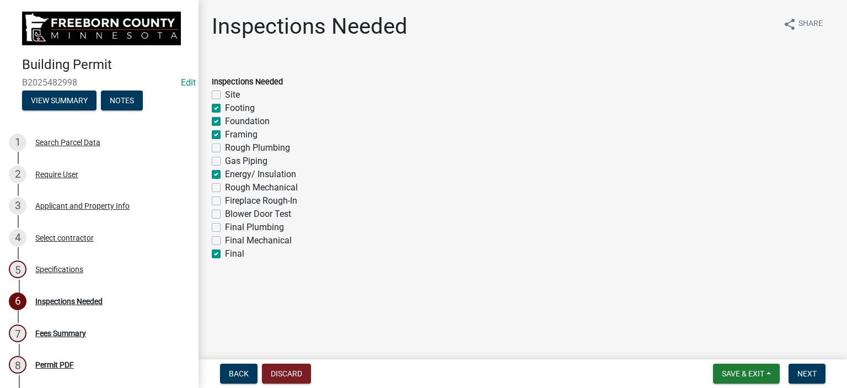
checkbox input "false"
checkbox input "true"
click at [225, 145] on label "Rough Plumbing" at bounding box center [257, 147] width 65 height 13
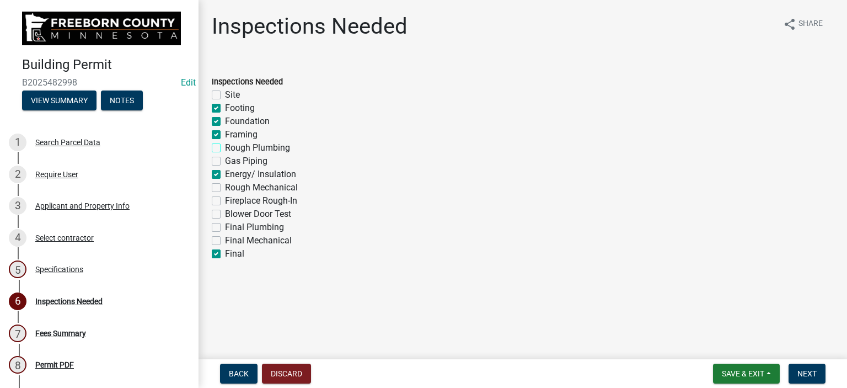
click at [225, 145] on input "Rough Plumbing" at bounding box center [228, 144] width 7 height 7
checkbox input "true"
checkbox input "false"
checkbox input "true"
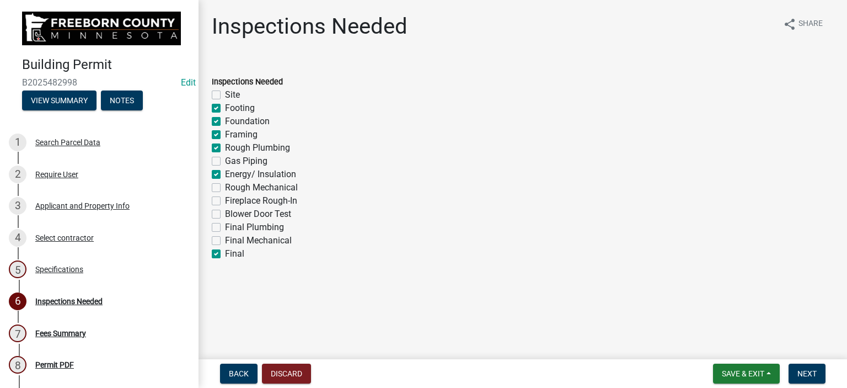
checkbox input "true"
checkbox input "false"
checkbox input "true"
checkbox input "false"
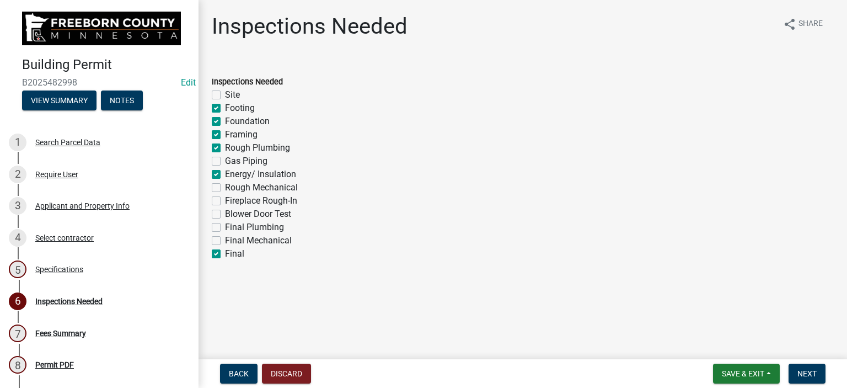
checkbox input "false"
checkbox input "true"
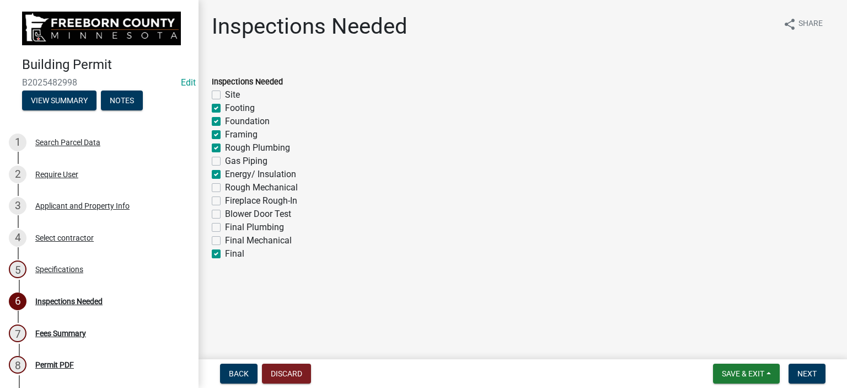
click at [225, 190] on label "Rough Mechanical" at bounding box center [261, 187] width 73 height 13
click at [225, 188] on input "Rough Mechanical" at bounding box center [228, 184] width 7 height 7
checkbox input "true"
checkbox input "false"
checkbox input "true"
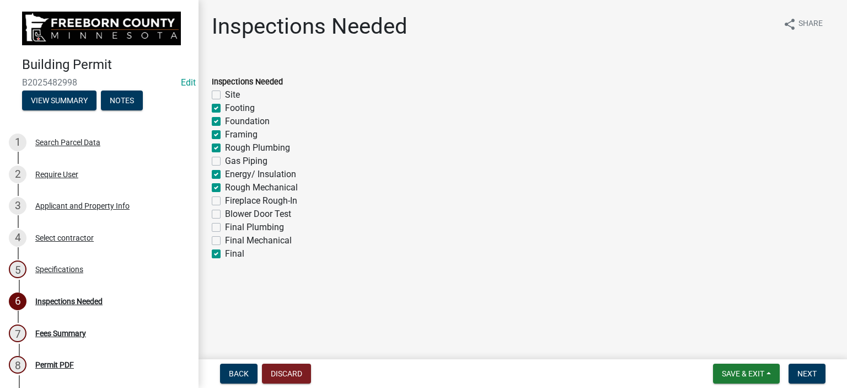
checkbox input "true"
checkbox input "false"
checkbox input "true"
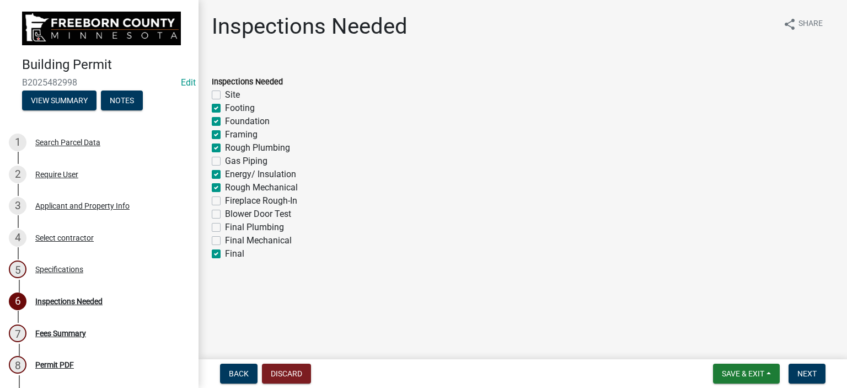
checkbox input "true"
checkbox input "false"
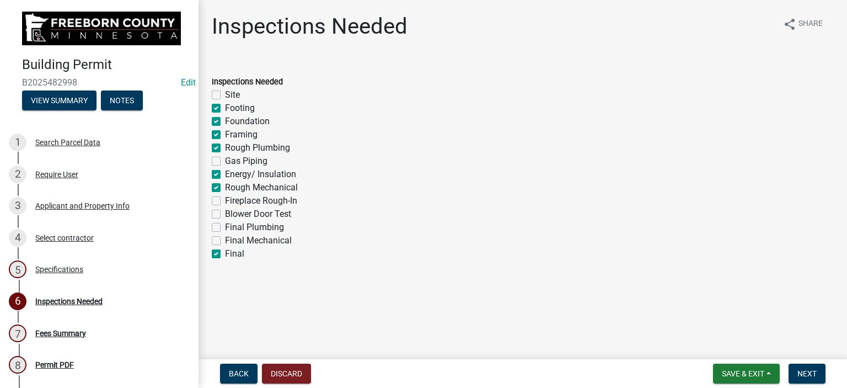
checkbox input "true"
click at [814, 372] on span "Next" at bounding box center [806, 373] width 19 height 9
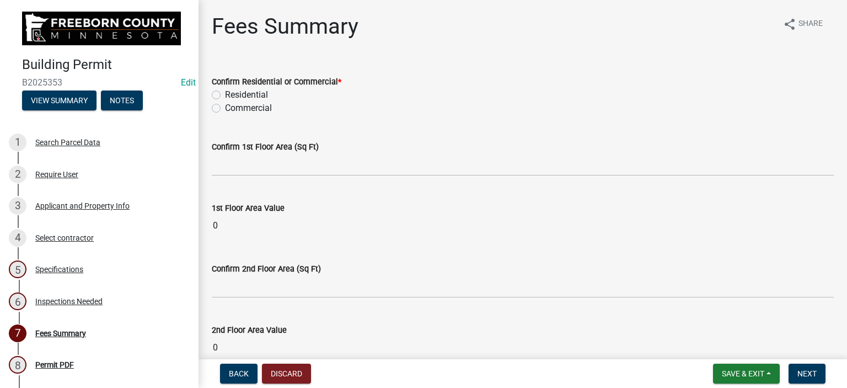
click at [225, 92] on label "Residential" at bounding box center [246, 94] width 43 height 13
click at [225, 92] on input "Residential" at bounding box center [228, 91] width 7 height 7
radio input "true"
click at [240, 177] on wm-data-entity-input "Confirm 1st Floor Area (Sq Ft)" at bounding box center [523, 155] width 622 height 61
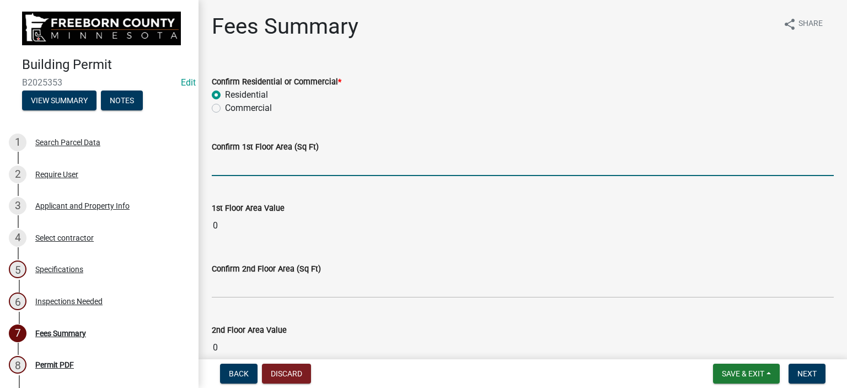
click at [278, 168] on input "text" at bounding box center [523, 164] width 622 height 23
type input "360"
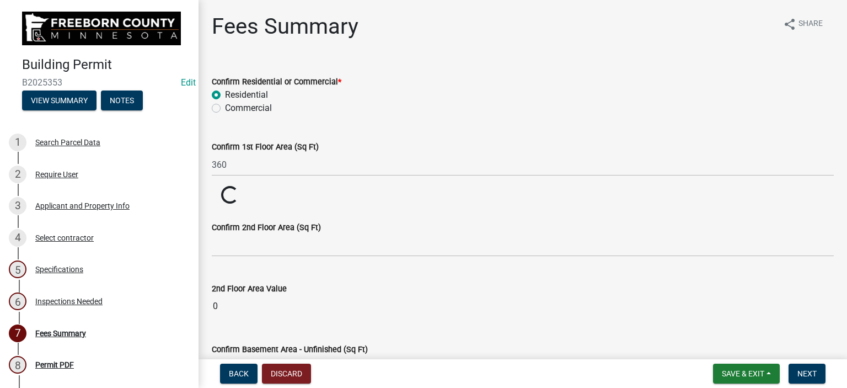
click at [285, 187] on wm-data-entity-input "1st Floor Area Value Loading... Loading..." at bounding box center [523, 195] width 622 height 19
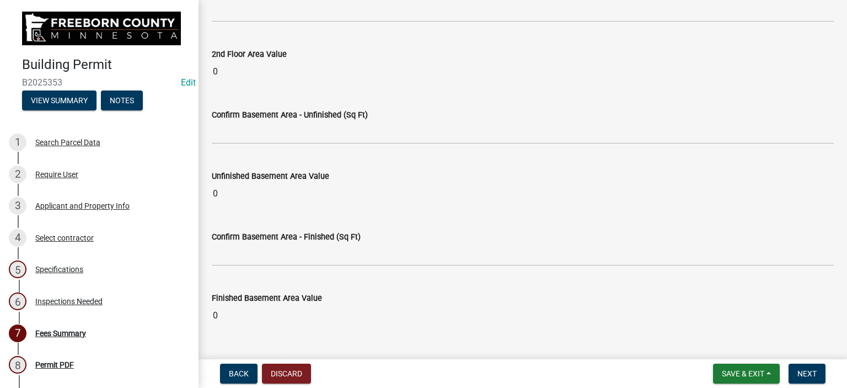
scroll to position [331, 0]
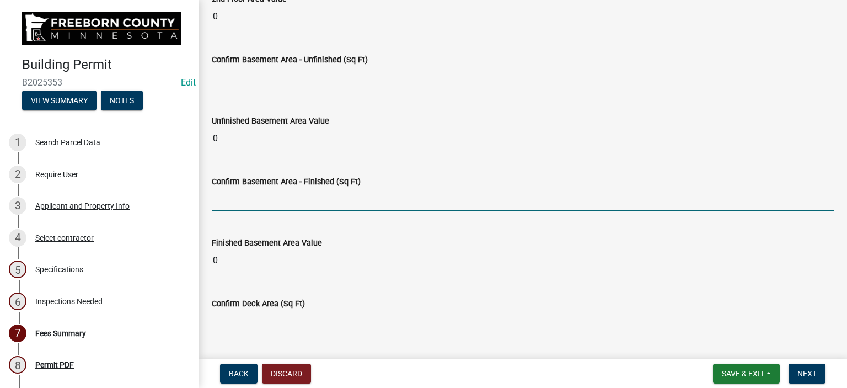
click at [269, 206] on input "text" at bounding box center [523, 199] width 622 height 23
type input "360"
click at [291, 216] on wm-data-entity-input "Confirm Basement Area - Finished (Sq Ft) 360" at bounding box center [523, 189] width 622 height 61
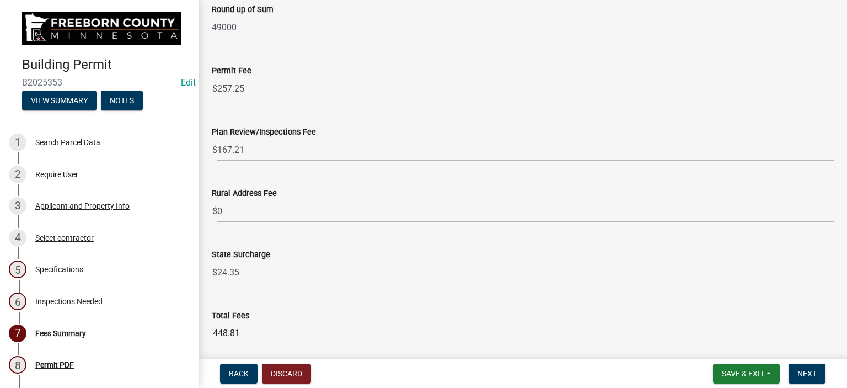
scroll to position [1456, 0]
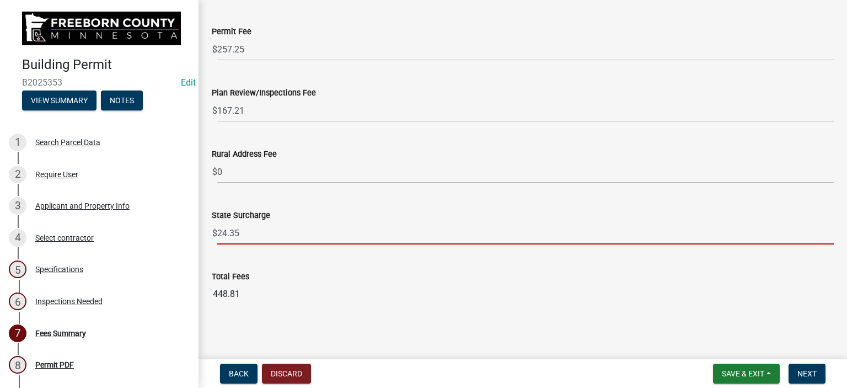
click at [244, 235] on input "24.35" at bounding box center [525, 233] width 616 height 23
type input "24.50"
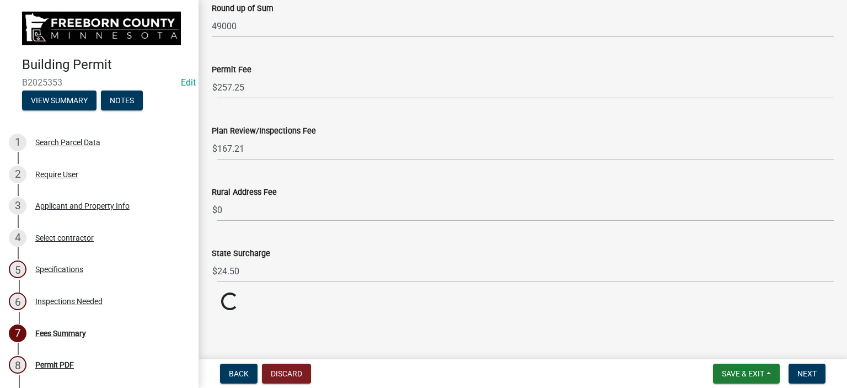
scroll to position [1414, 0]
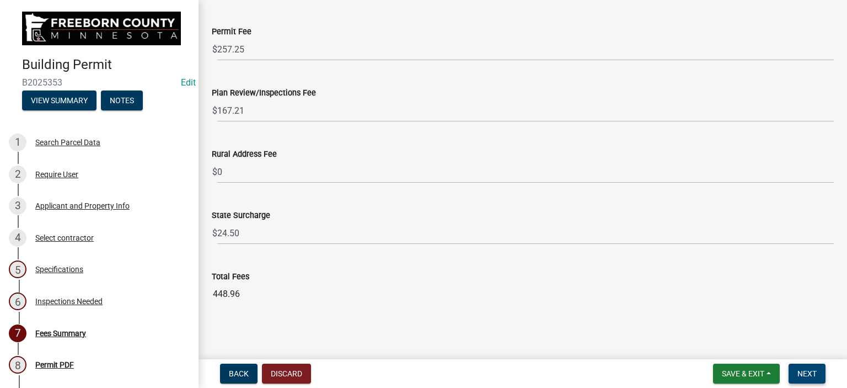
click at [814, 377] on span "Next" at bounding box center [806, 373] width 19 height 9
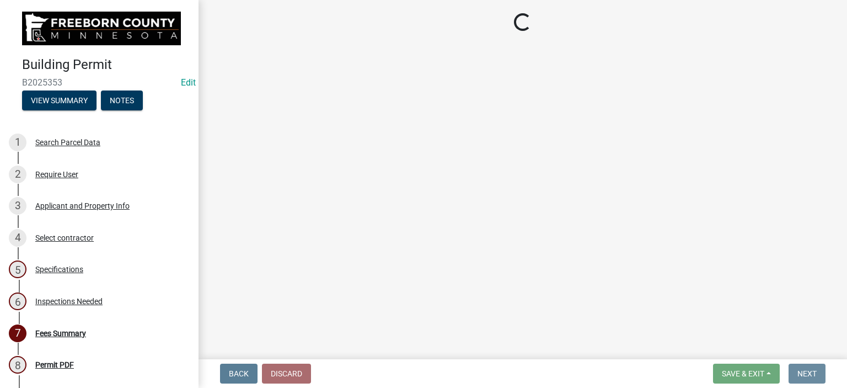
scroll to position [0, 0]
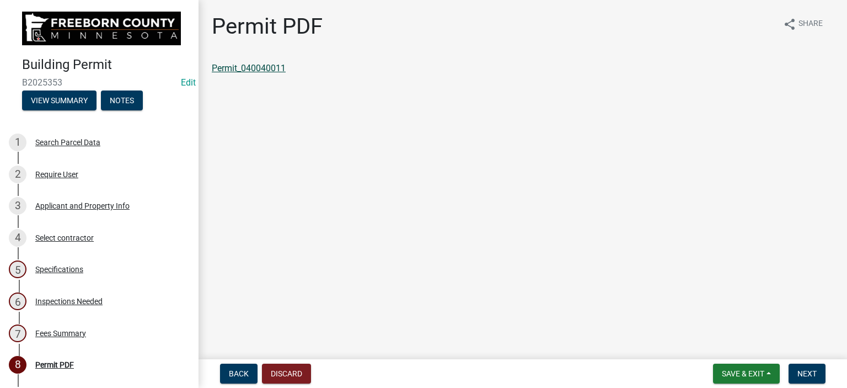
click at [278, 71] on link "Permit_040040011" at bounding box center [249, 68] width 74 height 10
